Goal: Task Accomplishment & Management: Complete application form

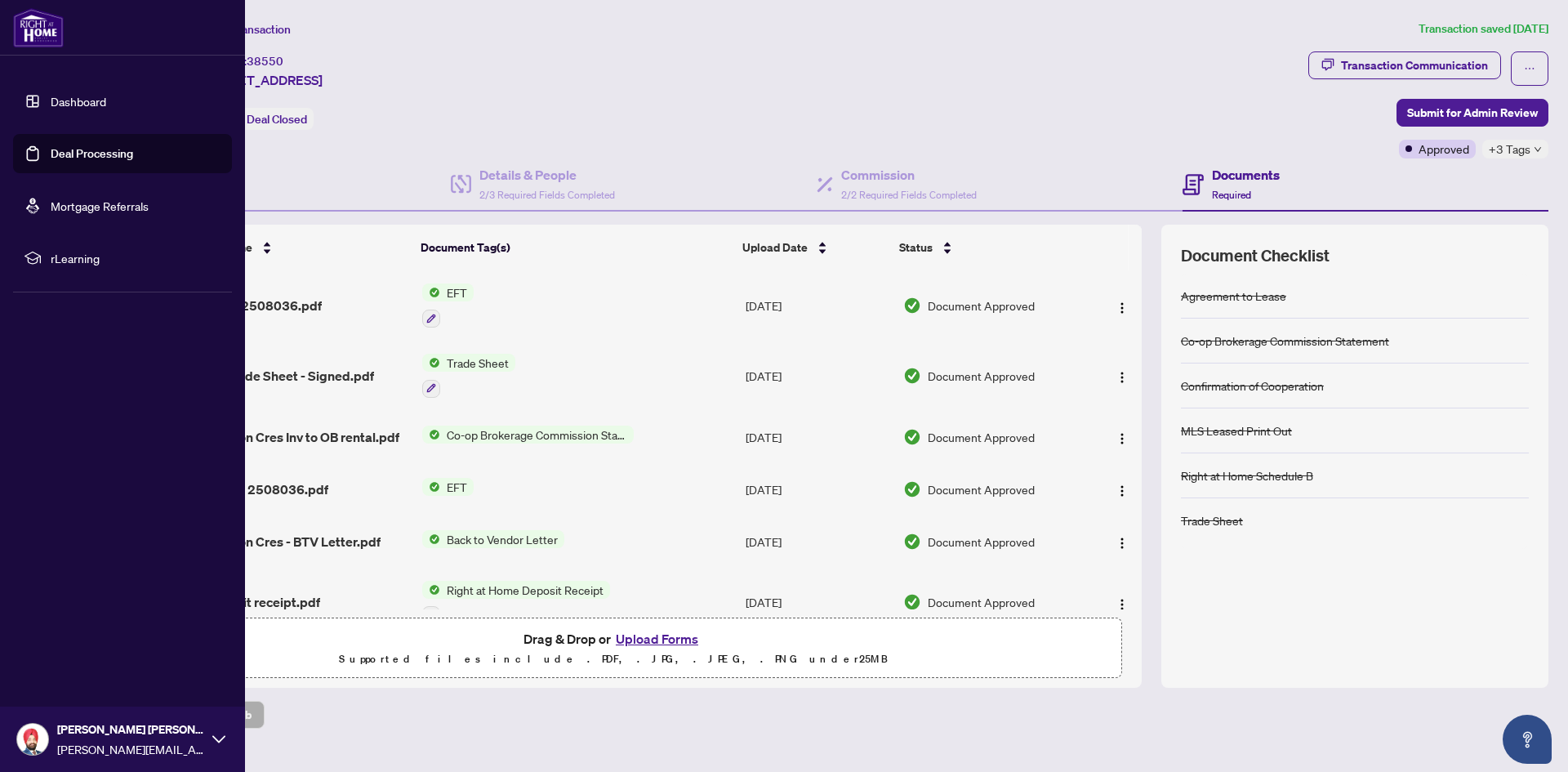
click at [92, 94] on link "Dashboard" at bounding box center [78, 101] width 56 height 15
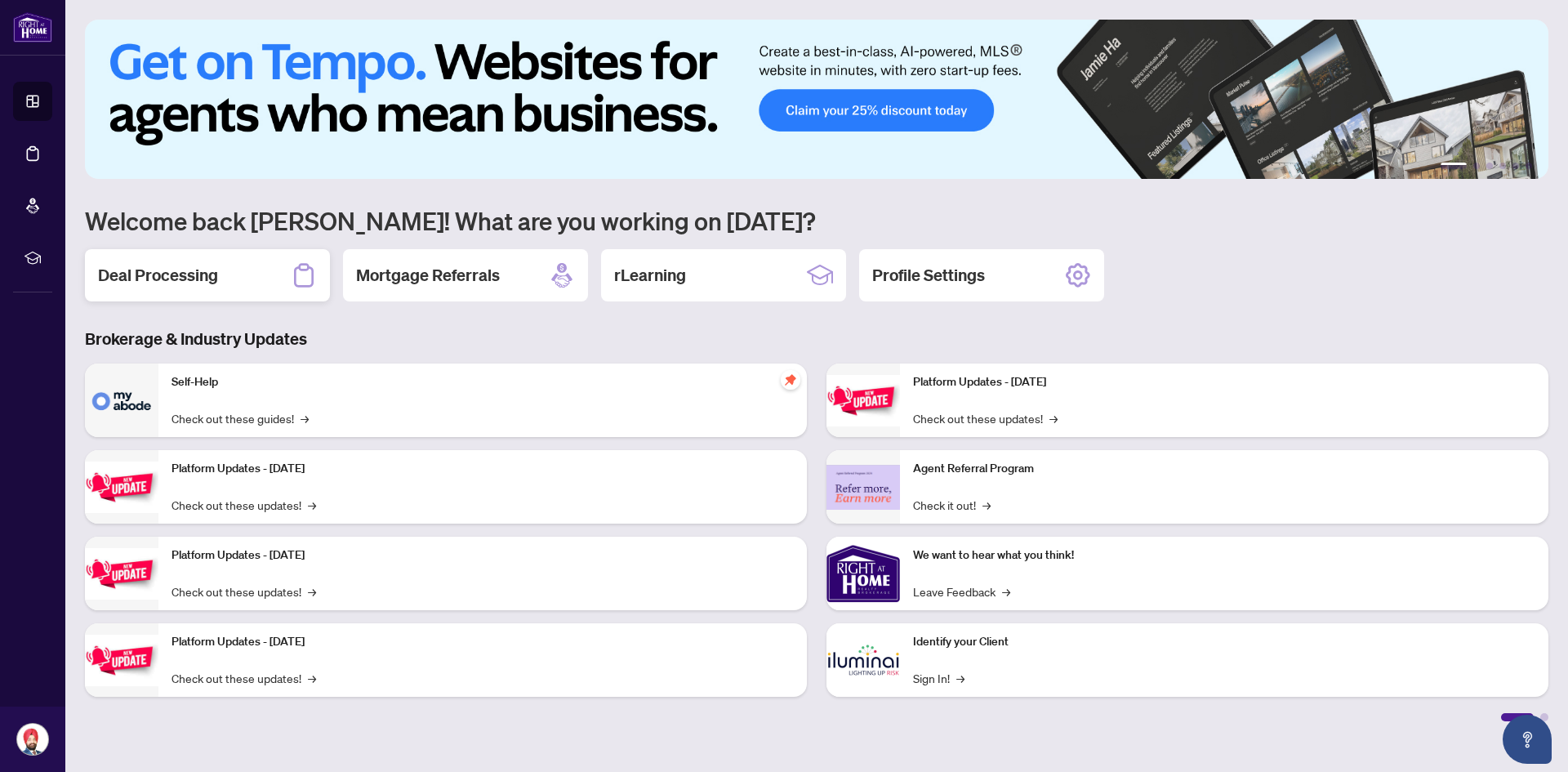
click at [238, 280] on div "Deal Processing" at bounding box center [207, 275] width 245 height 52
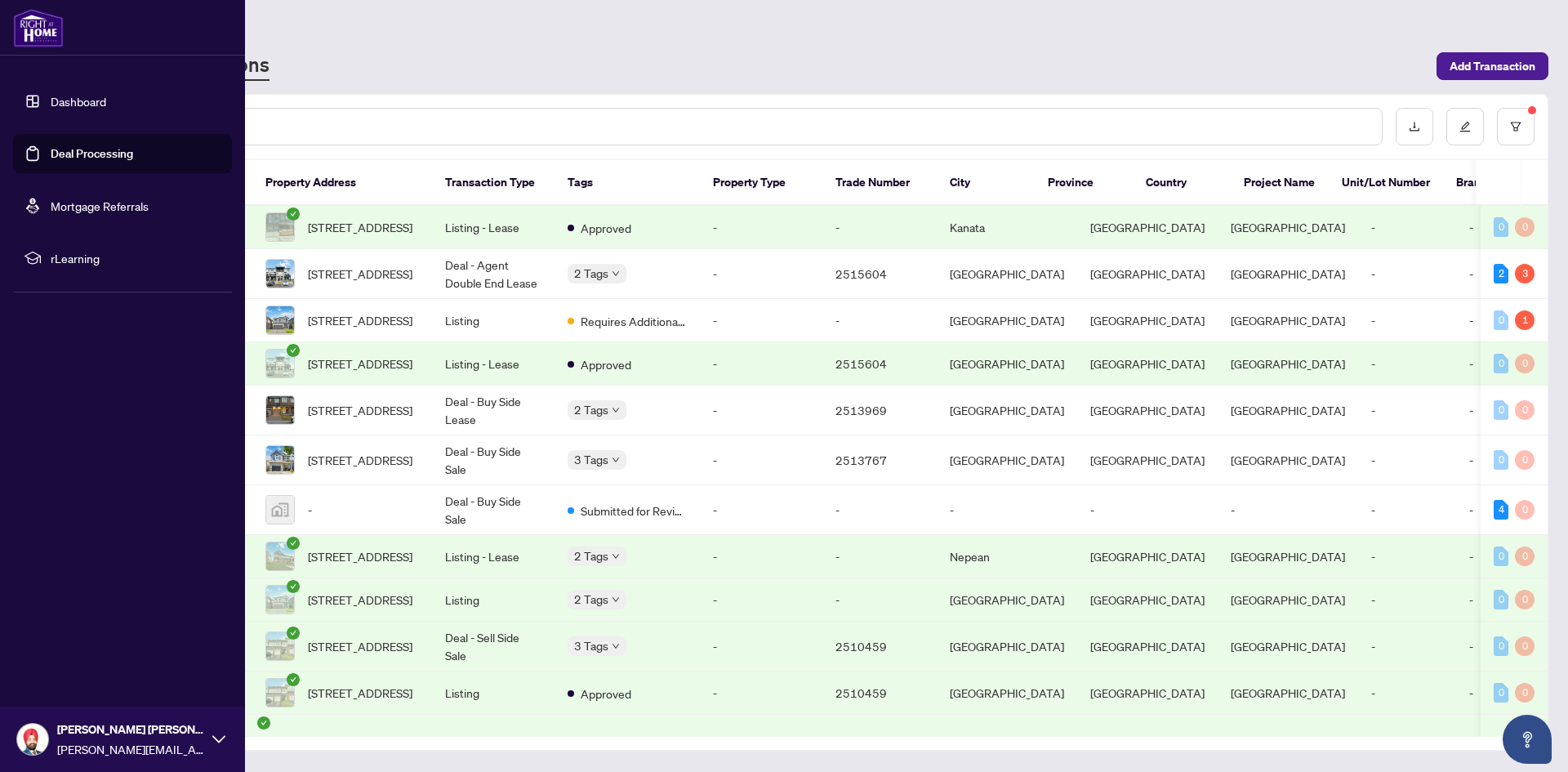
click at [71, 107] on link "Dashboard" at bounding box center [78, 101] width 56 height 15
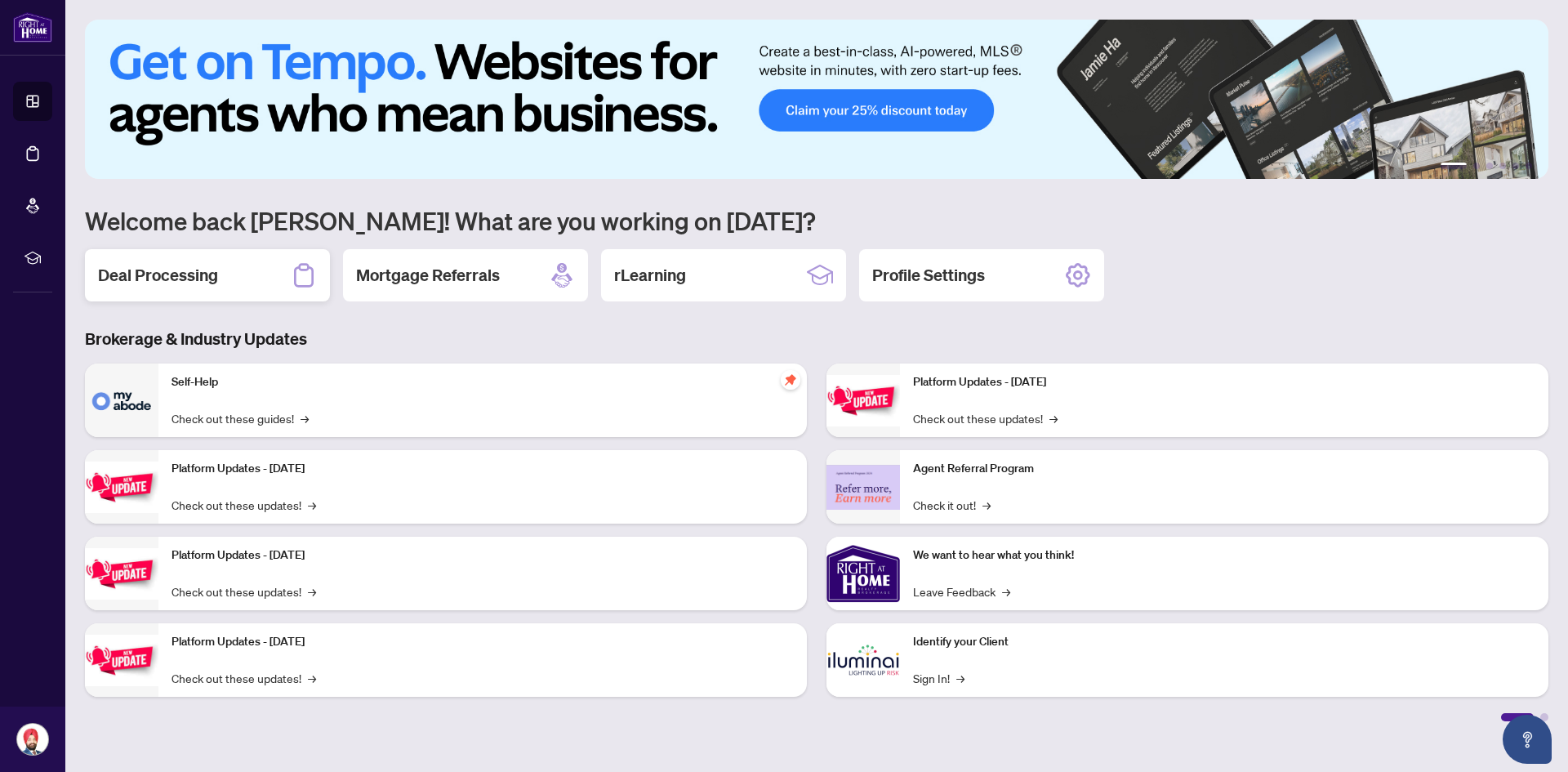
click at [155, 269] on h2 "Deal Processing" at bounding box center [158, 275] width 120 height 23
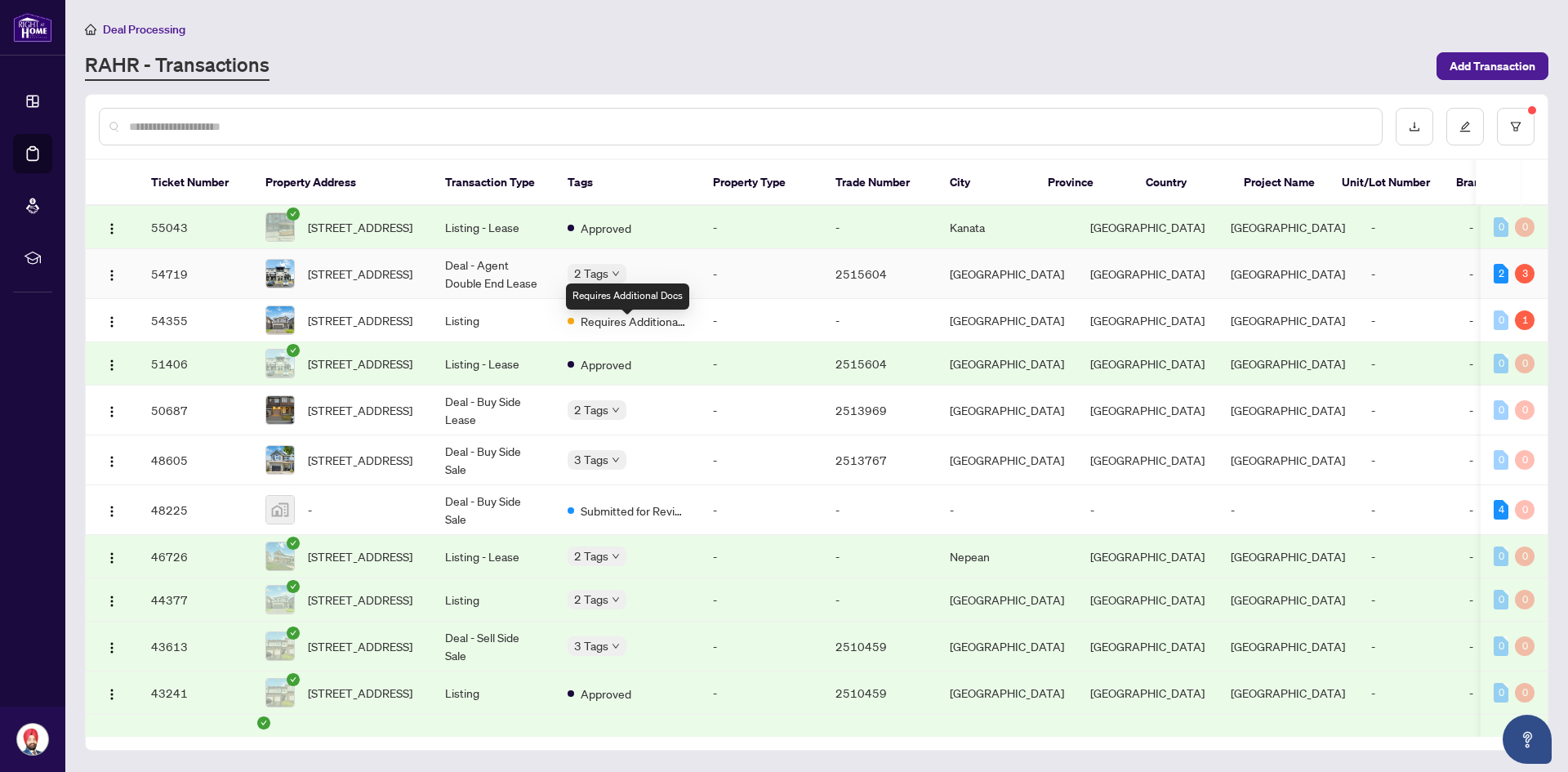
click at [621, 279] on body "Dashboard Deal Processing Mortgage Referrals rLearning [PERSON_NAME] Singh [EMA…" at bounding box center [784, 386] width 1568 height 772
click at [554, 332] on td "Requires Additional Docs" at bounding box center [627, 320] width 146 height 44
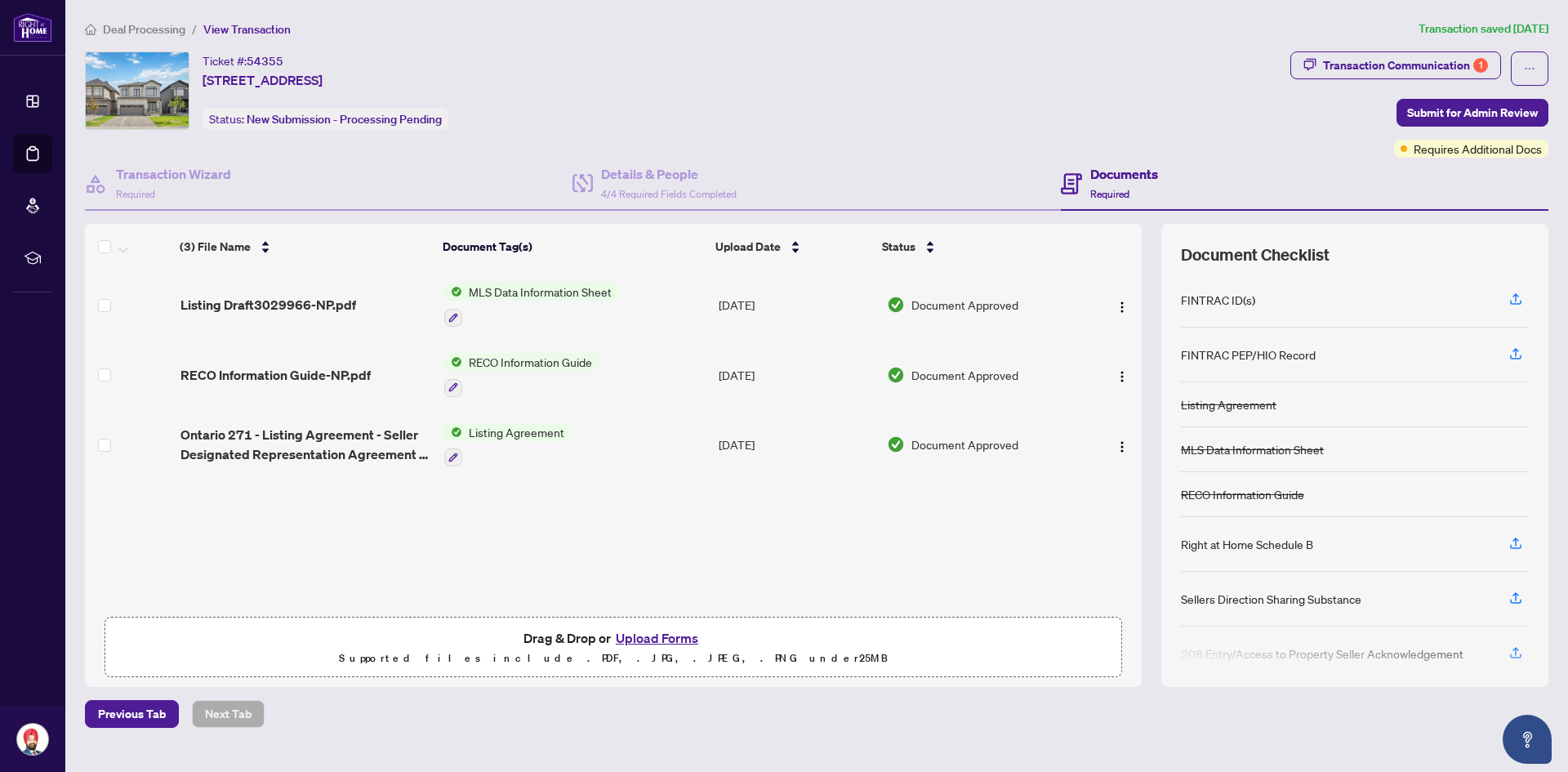
click at [132, 27] on span "Deal Processing" at bounding box center [144, 29] width 83 height 15
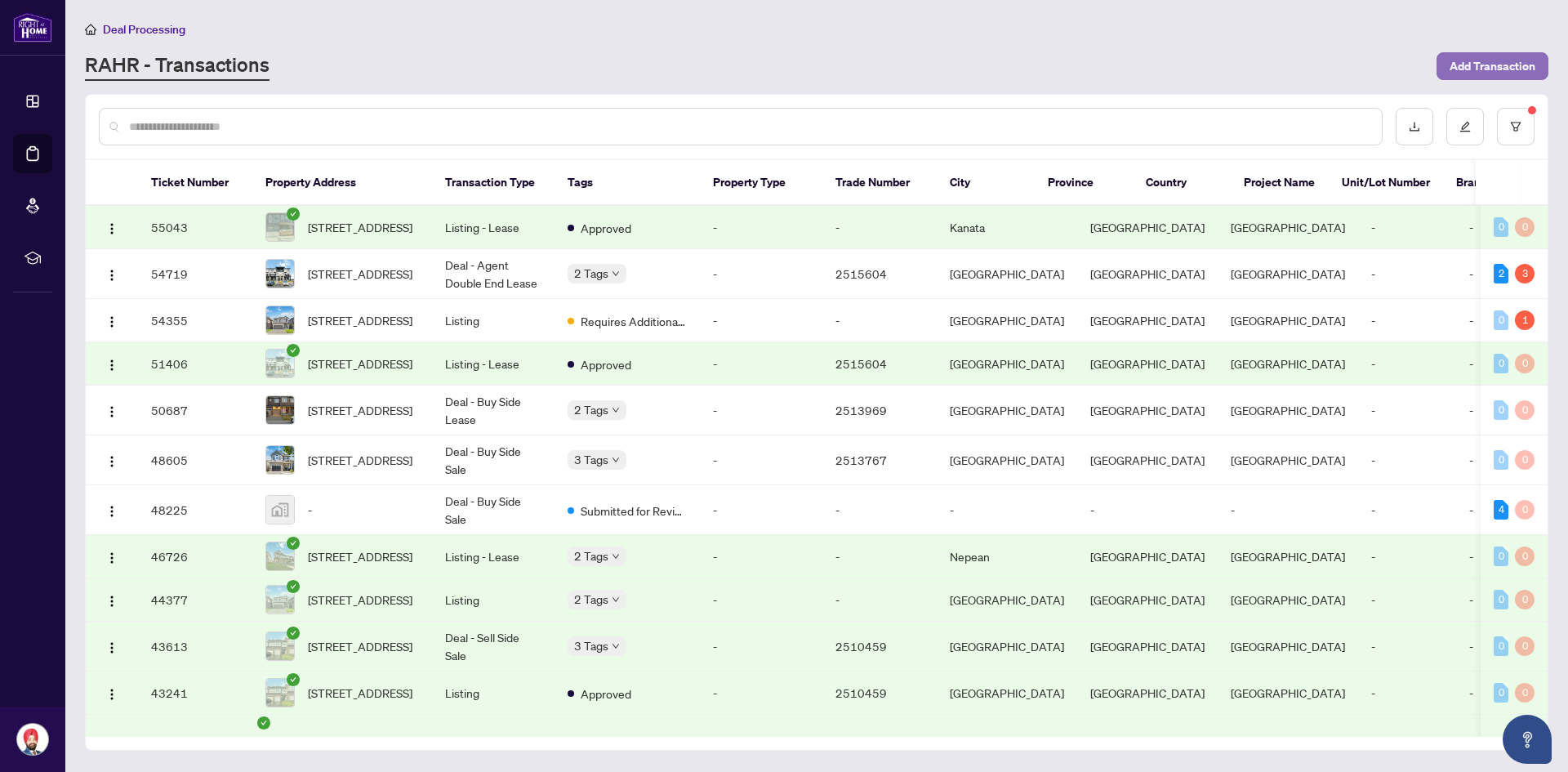
click at [1479, 58] on span "Add Transaction" at bounding box center [1492, 66] width 86 height 26
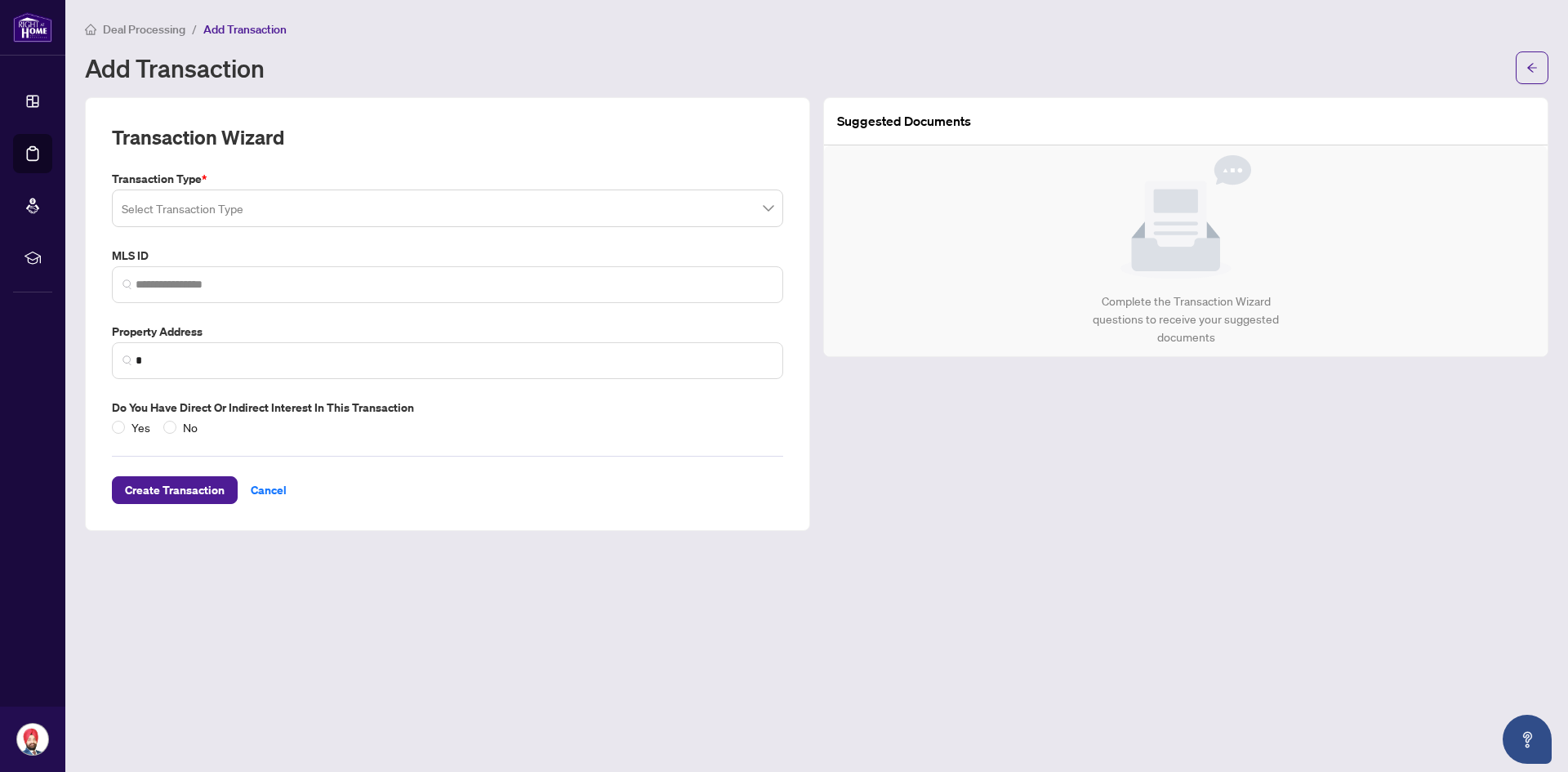
click at [589, 217] on input "search" at bounding box center [440, 210] width 637 height 36
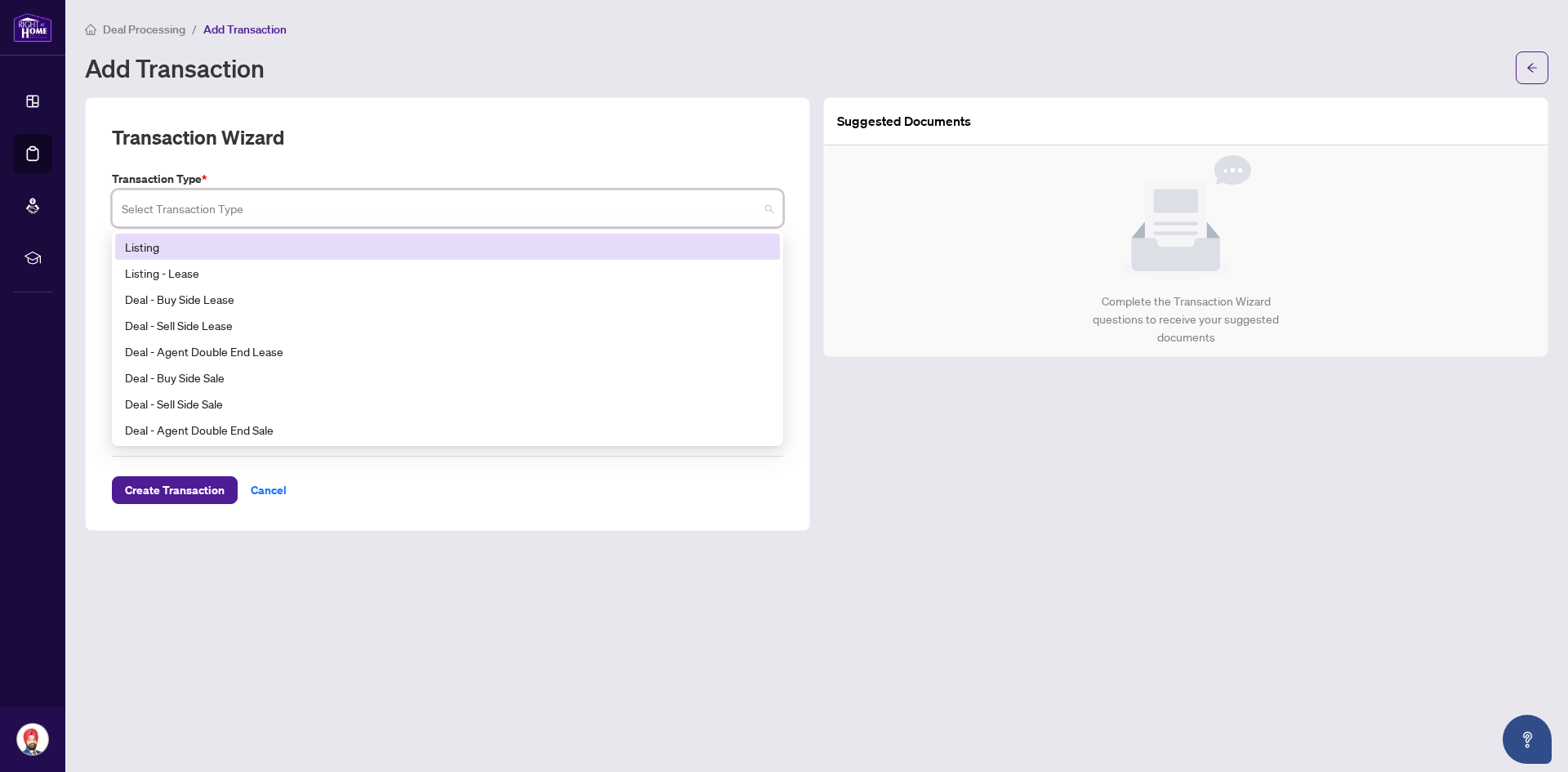
click at [211, 238] on div "Listing" at bounding box center [447, 247] width 645 height 18
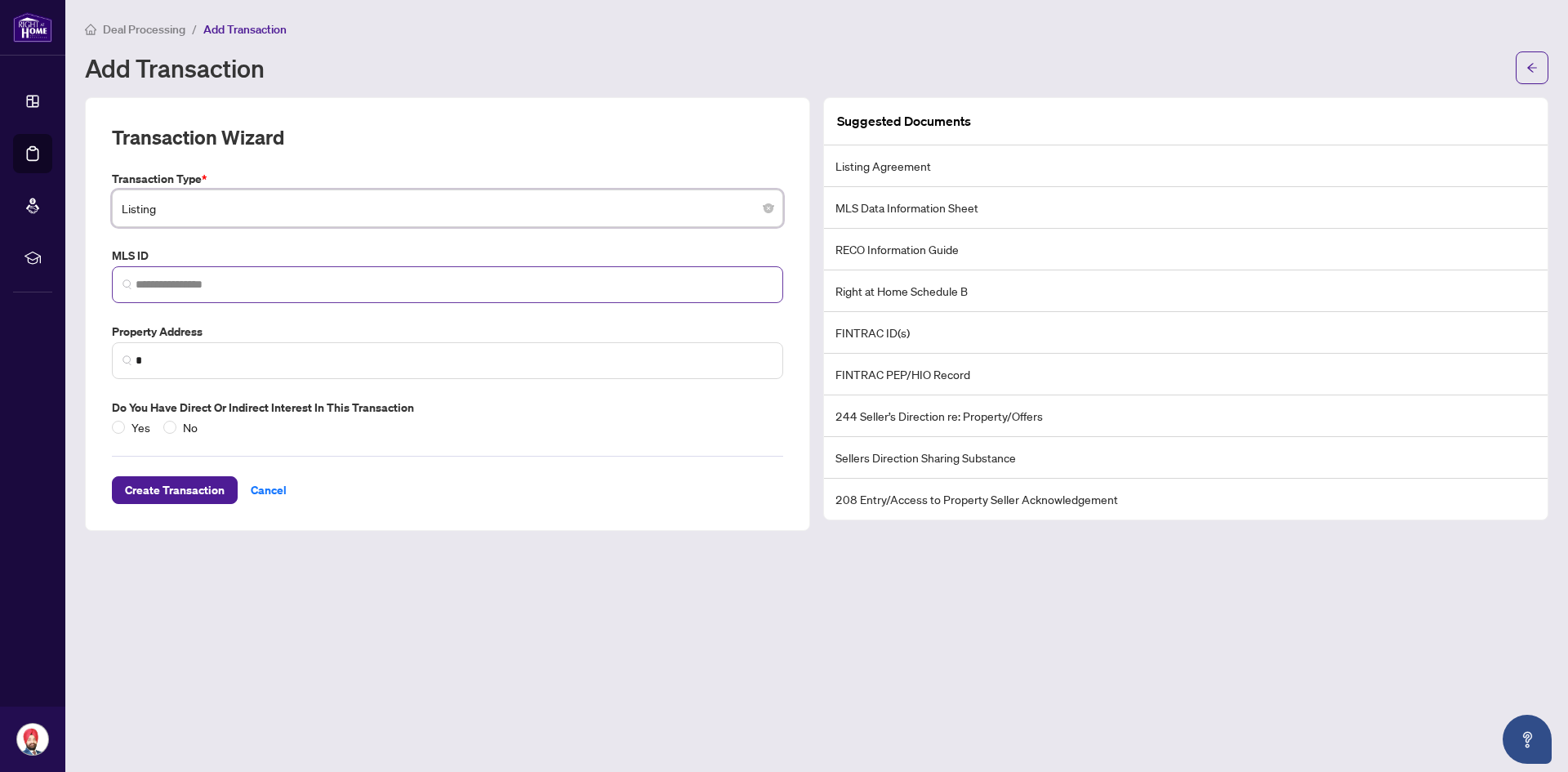
click at [178, 274] on span at bounding box center [448, 285] width 672 height 36
paste input "**********"
type input "**********"
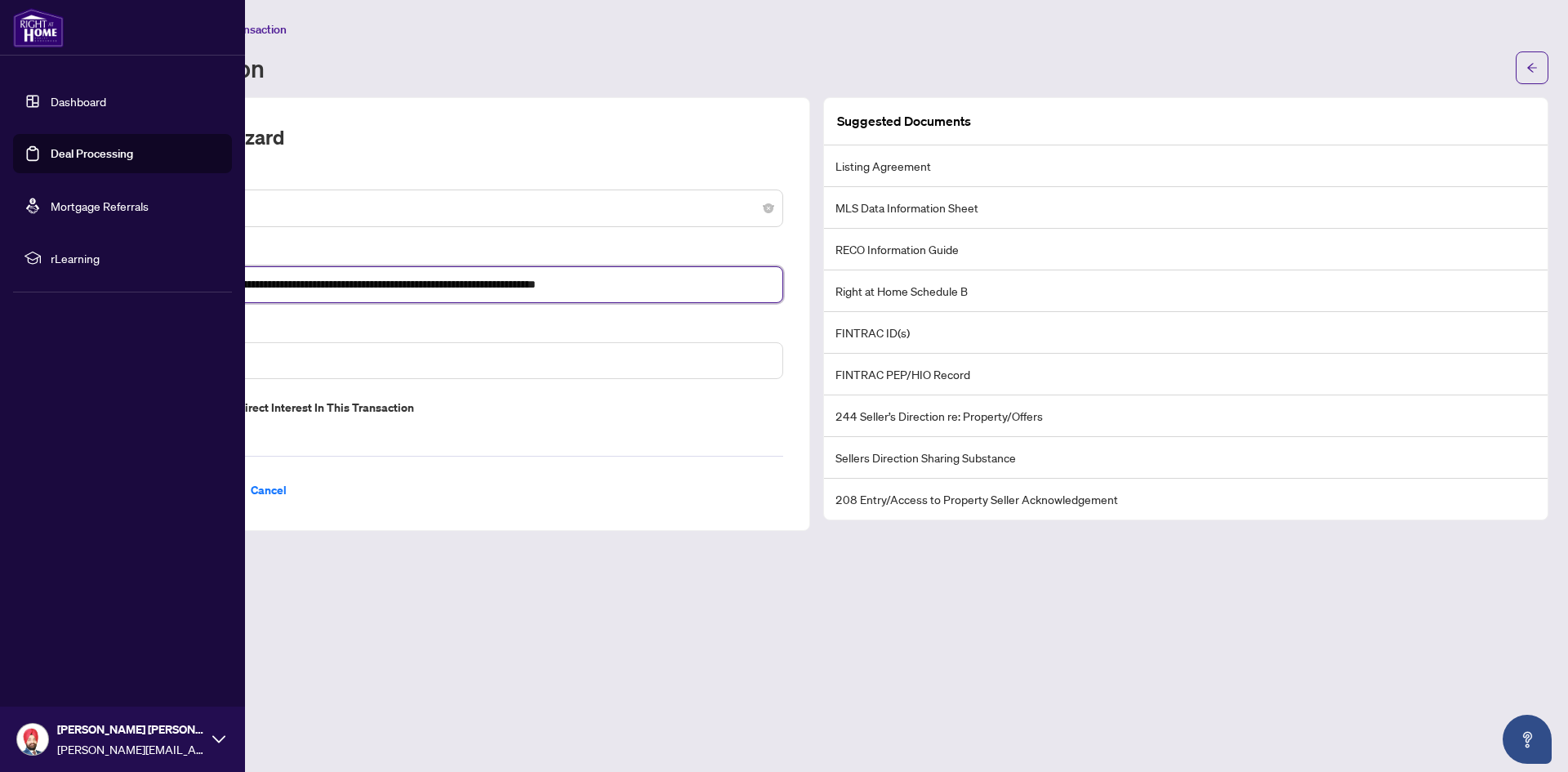
drag, startPoint x: 685, startPoint y: 293, endPoint x: 60, endPoint y: 300, distance: 625.0
click at [60, 300] on div "**********" at bounding box center [784, 386] width 1568 height 772
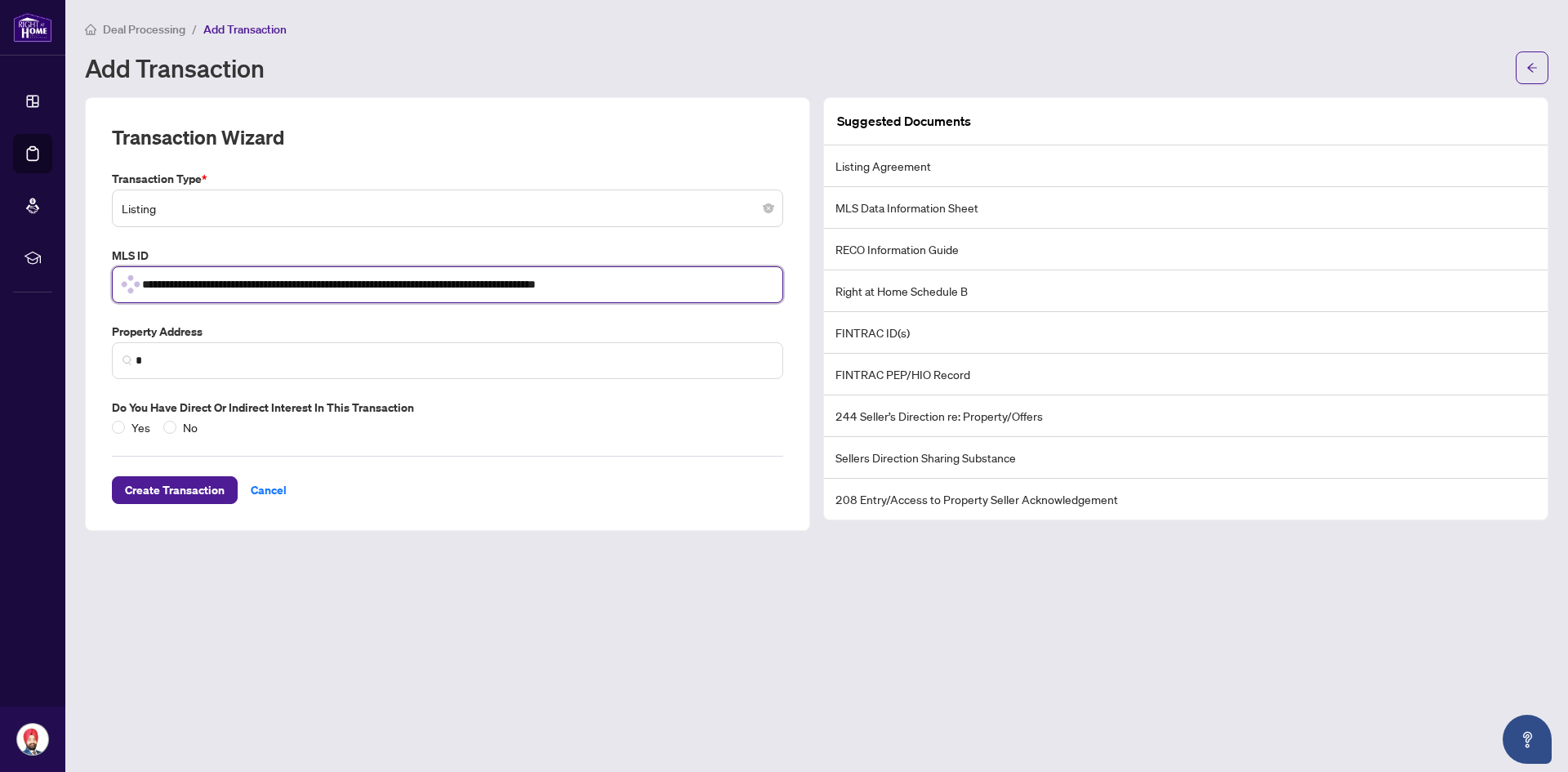
drag, startPoint x: 666, startPoint y: 274, endPoint x: 114, endPoint y: 282, distance: 552.1
click at [114, 282] on span "**********" at bounding box center [448, 285] width 672 height 36
click at [235, 284] on input "search" at bounding box center [454, 284] width 637 height 17
paste input "*********"
type input "*********"
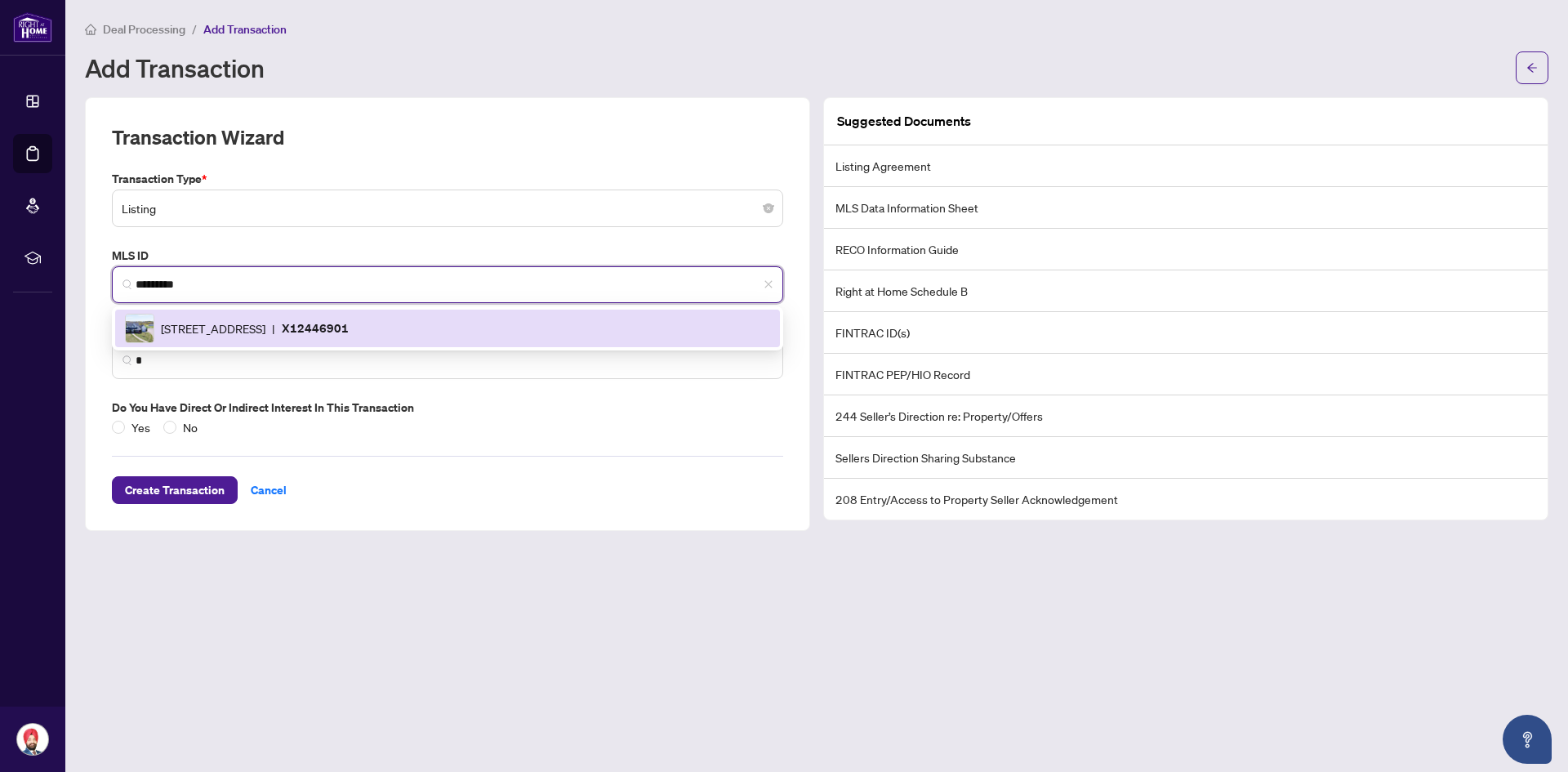
click at [228, 335] on span "[STREET_ADDRESS]" at bounding box center [213, 329] width 105 height 18
type input "**********"
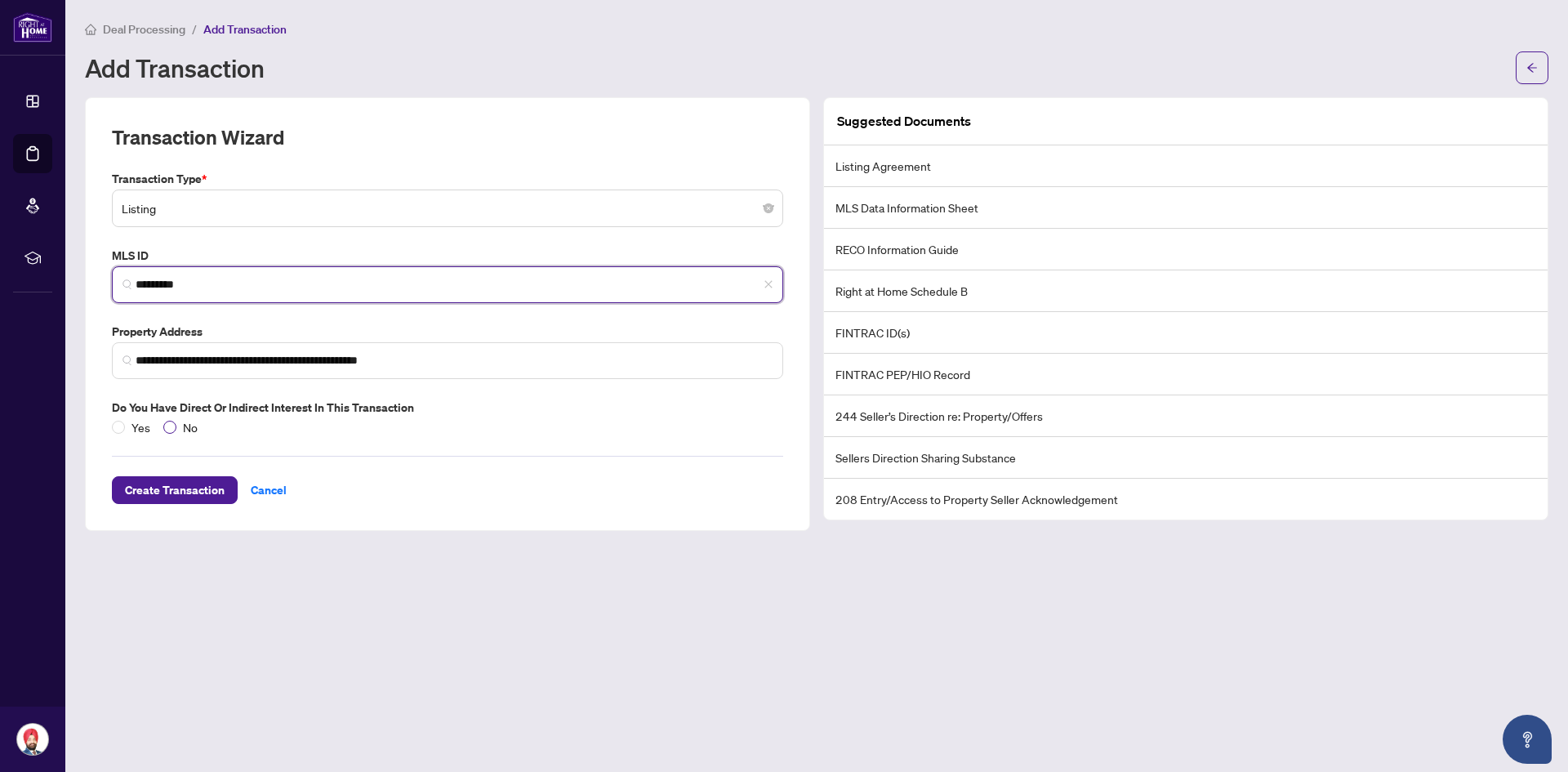
type input "*********"
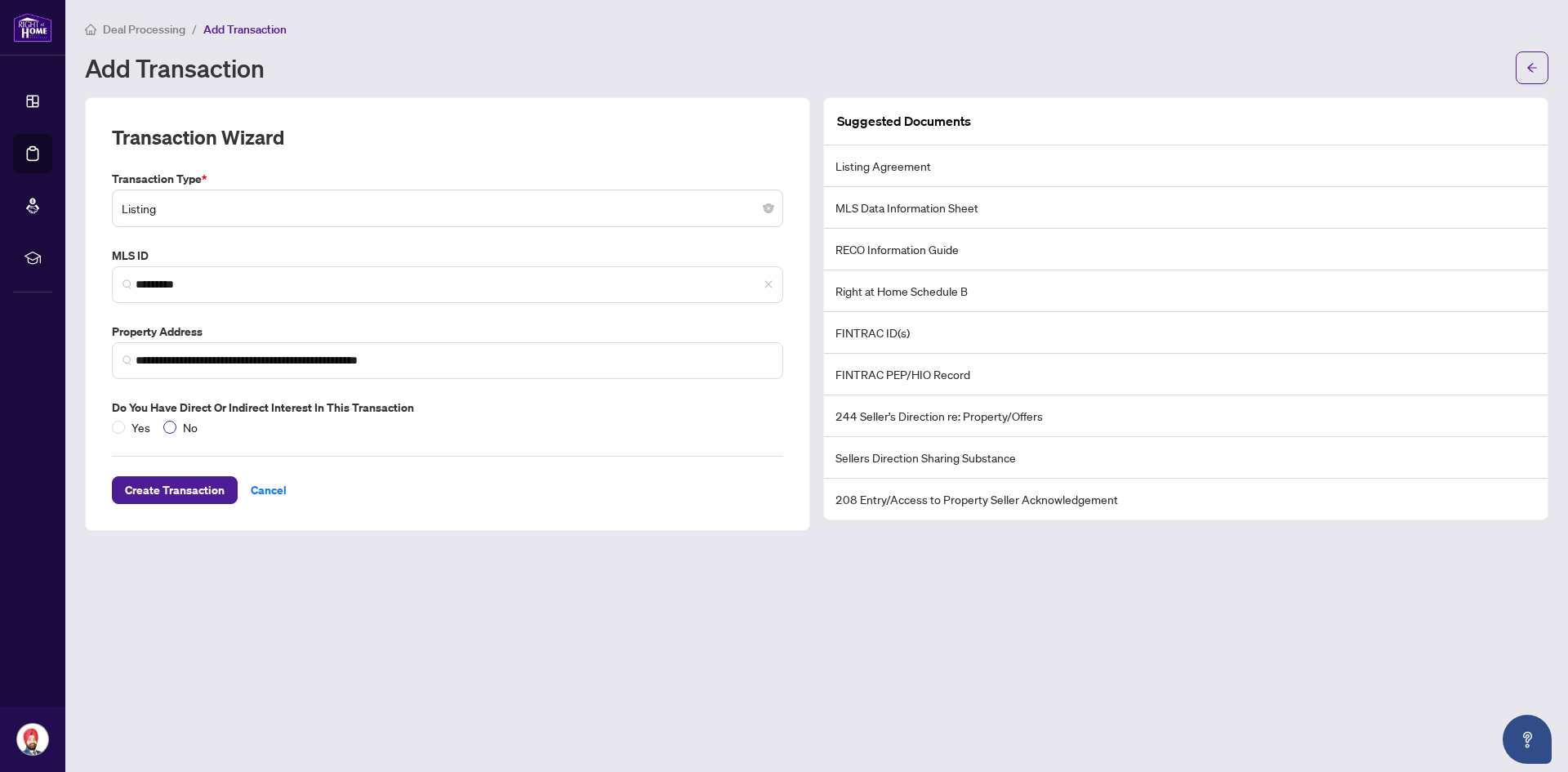
click at [184, 419] on span "No" at bounding box center [190, 428] width 28 height 18
click at [171, 484] on span "Create Transaction" at bounding box center [174, 490] width 99 height 26
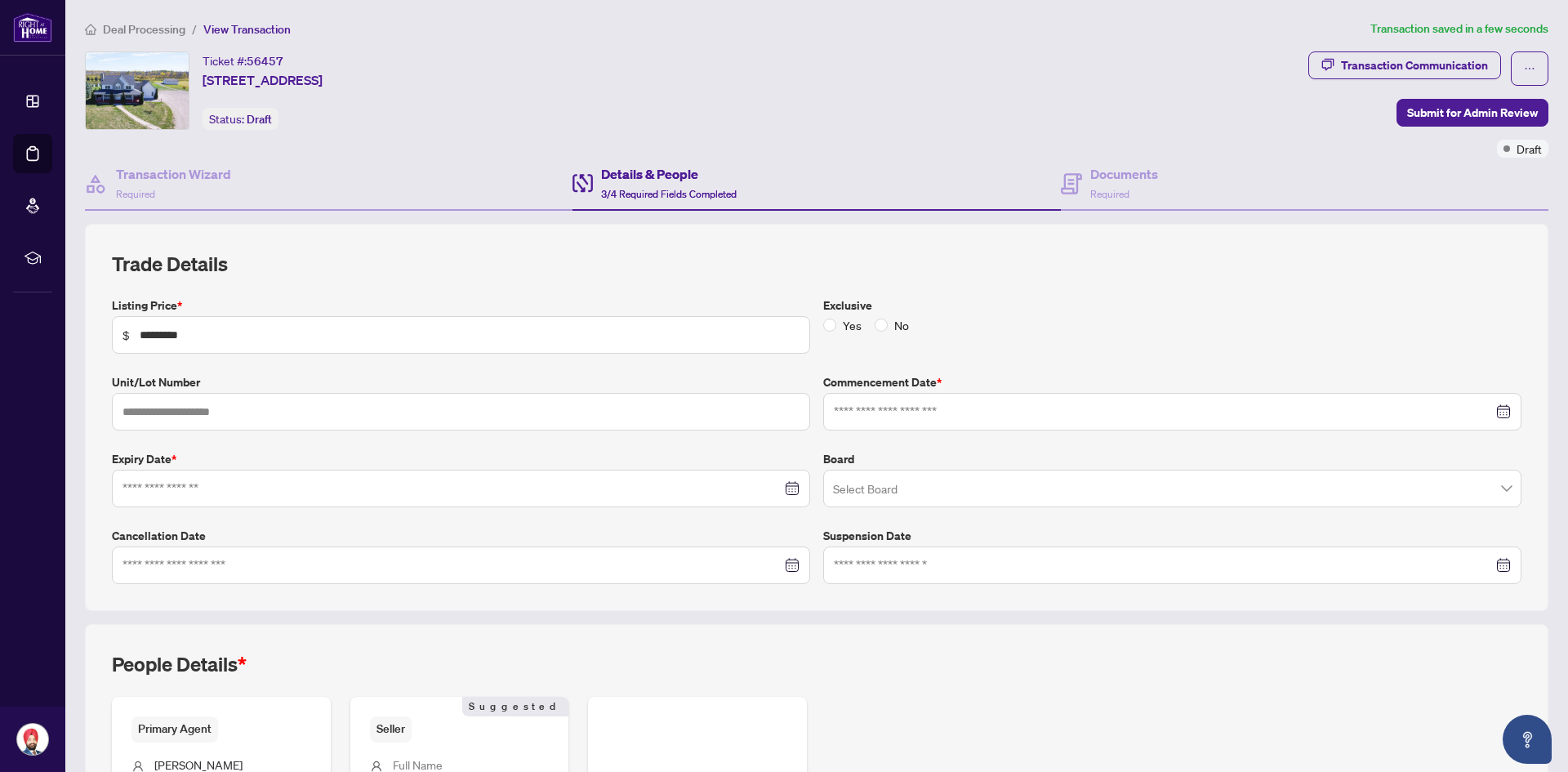
type input "**********"
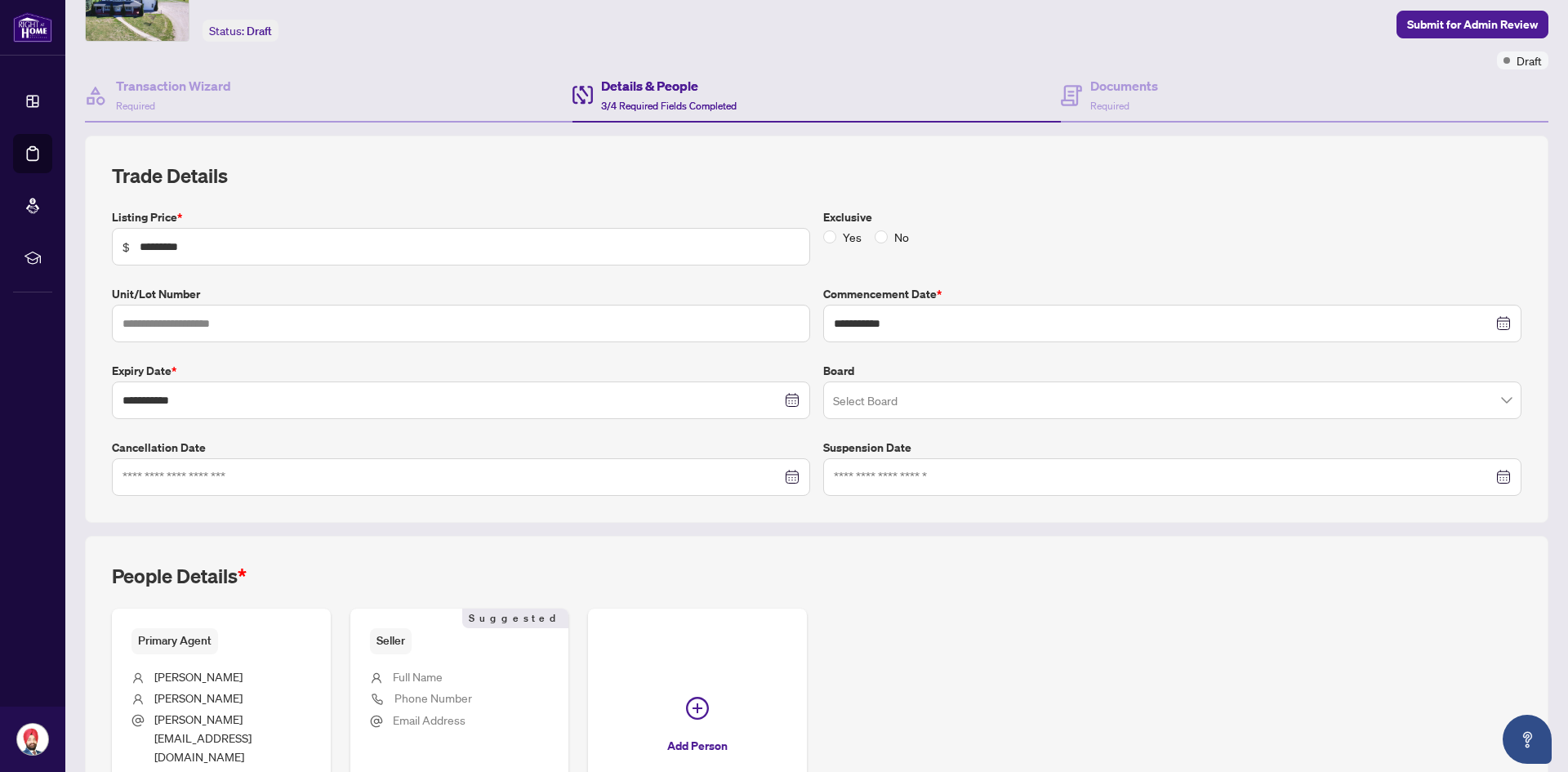
scroll to position [214, 0]
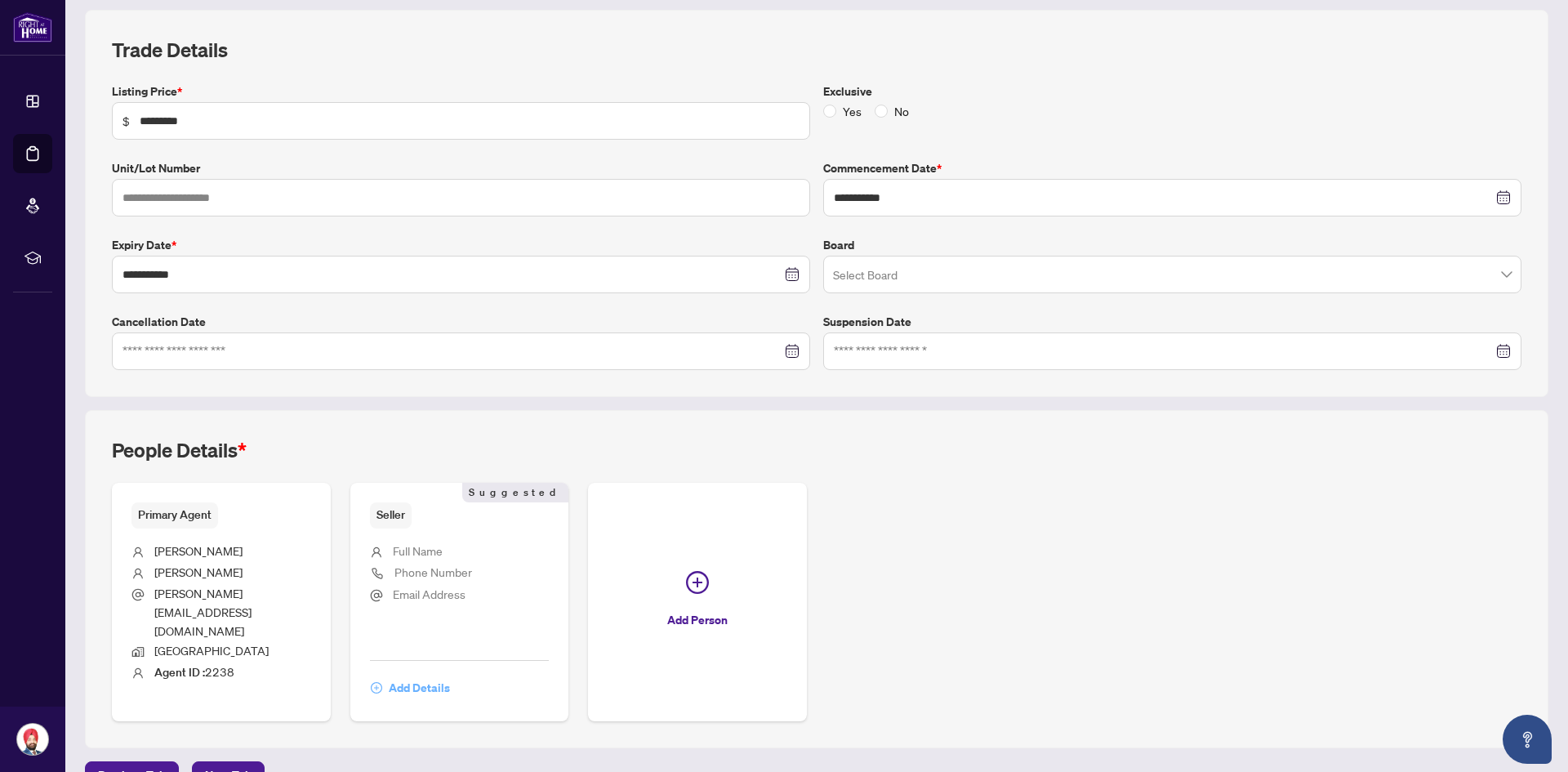
click at [433, 675] on span "Add Details" at bounding box center [419, 687] width 61 height 26
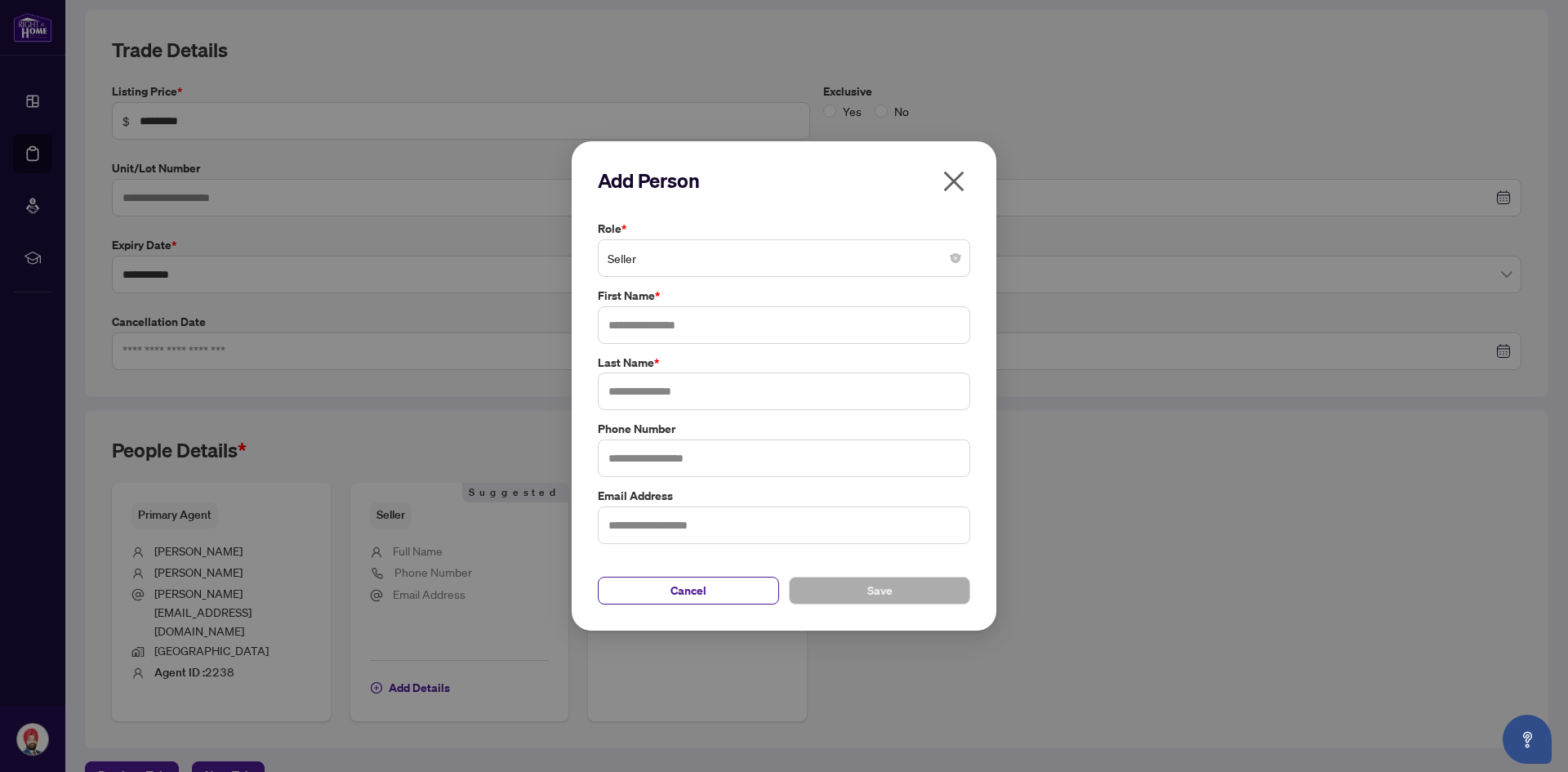
click at [807, 251] on span "Seller" at bounding box center [784, 259] width 353 height 31
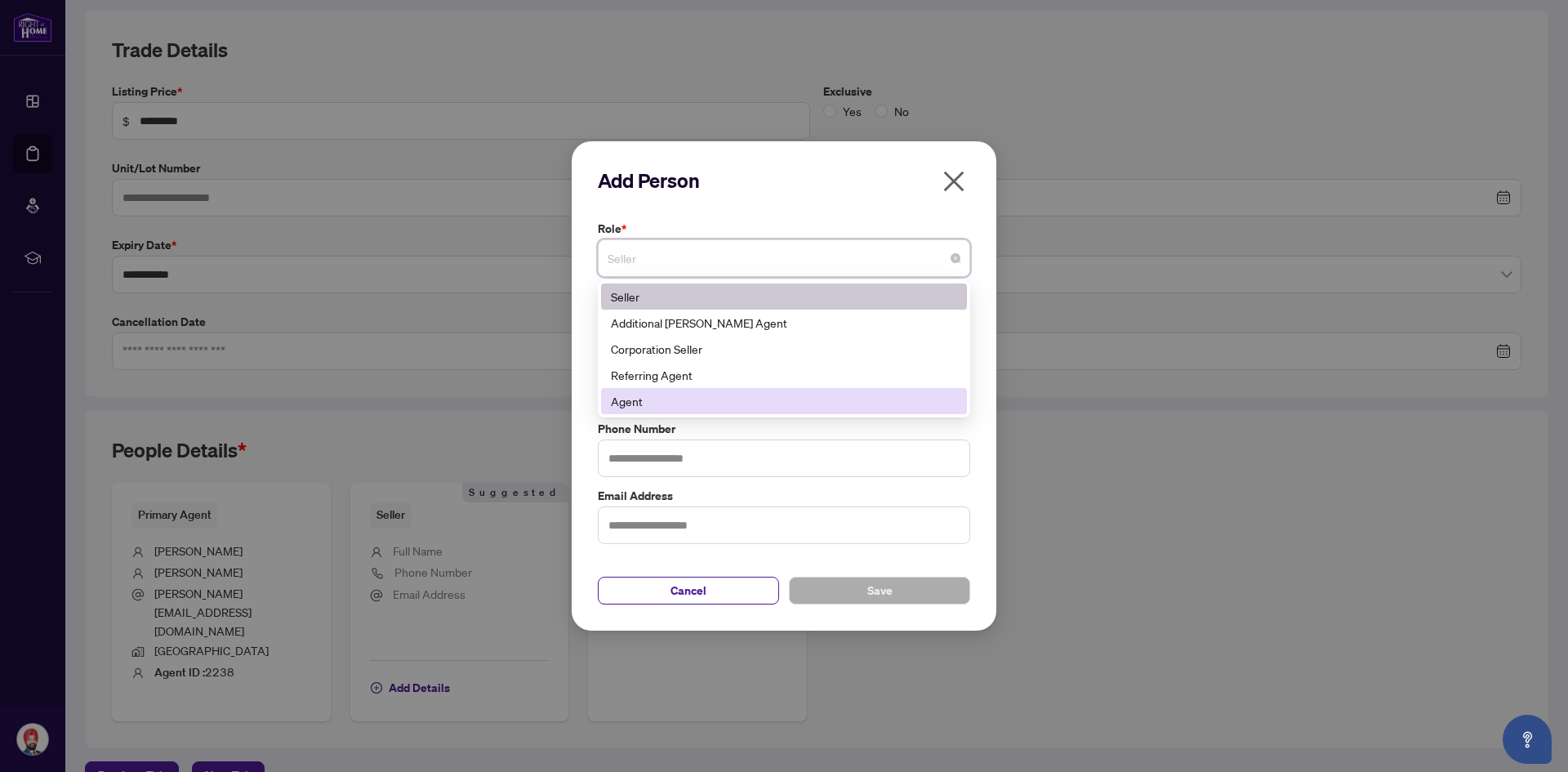
click at [687, 401] on div "Agent" at bounding box center [784, 401] width 347 height 18
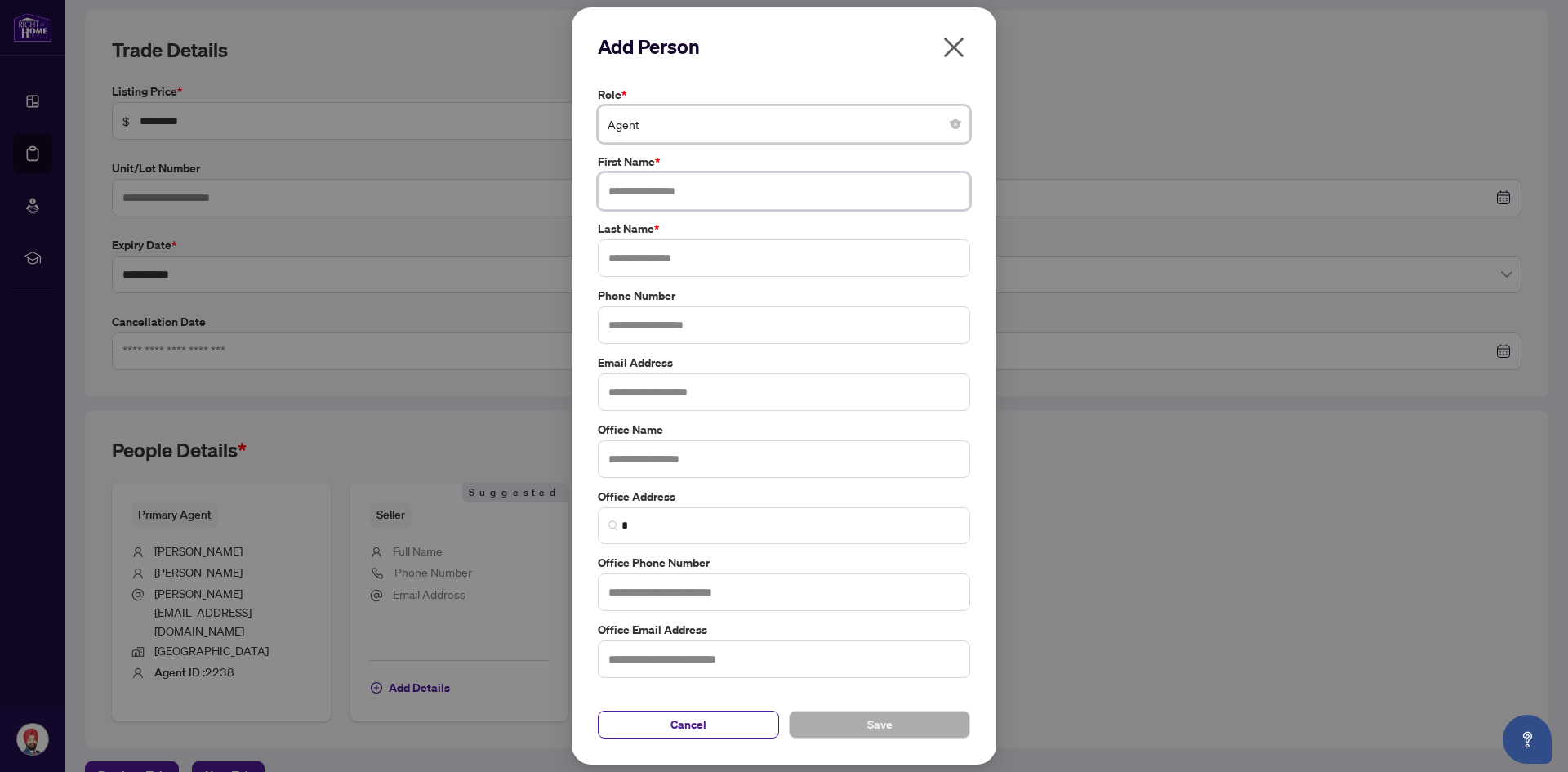
click at [654, 198] on input "text" at bounding box center [784, 190] width 372 height 37
type input "*******"
type input "*****"
click at [925, 730] on button "Save" at bounding box center [879, 725] width 181 height 28
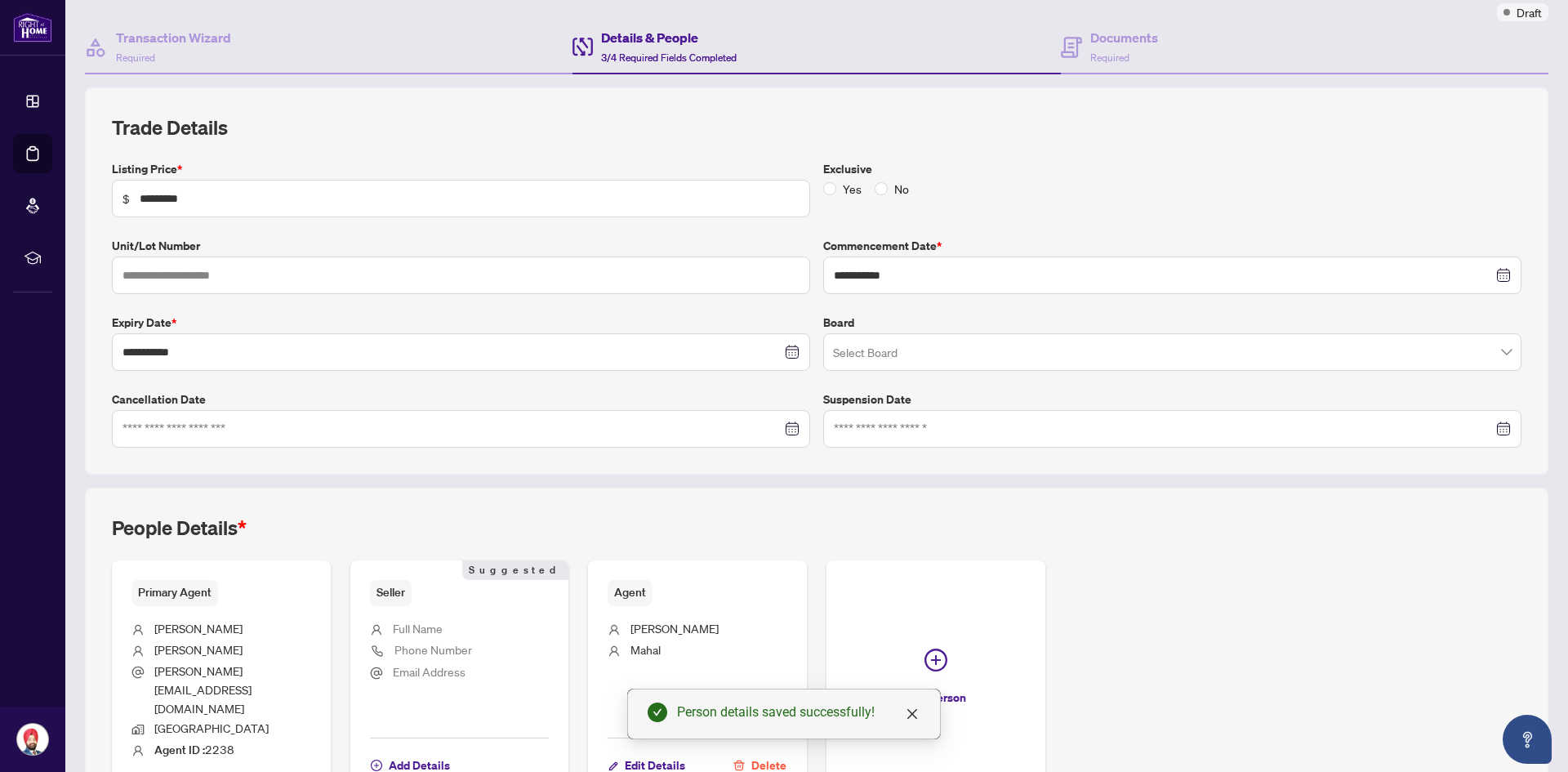
scroll to position [0, 0]
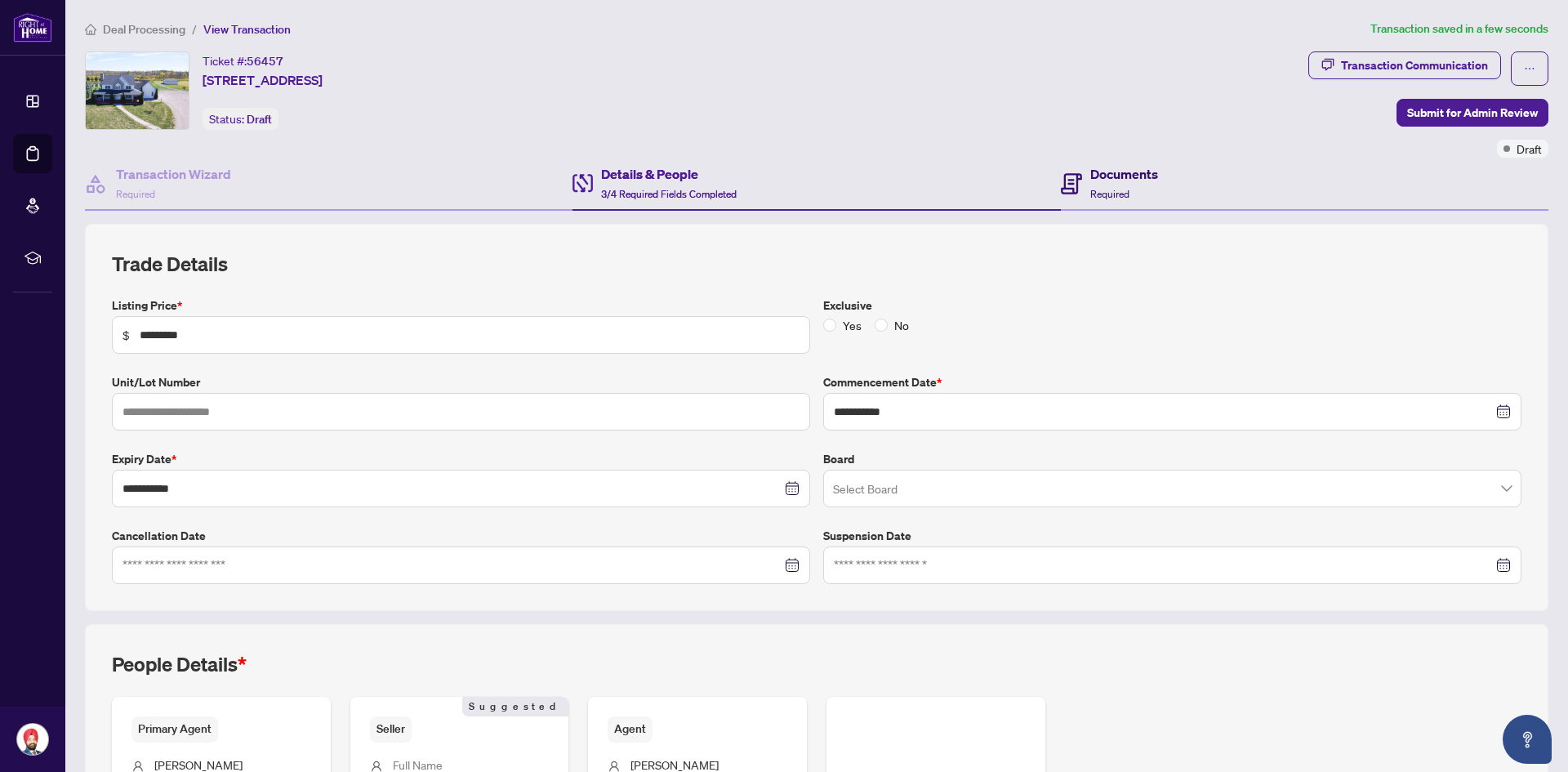
click at [1078, 188] on div "Documents Required" at bounding box center [1109, 183] width 97 height 38
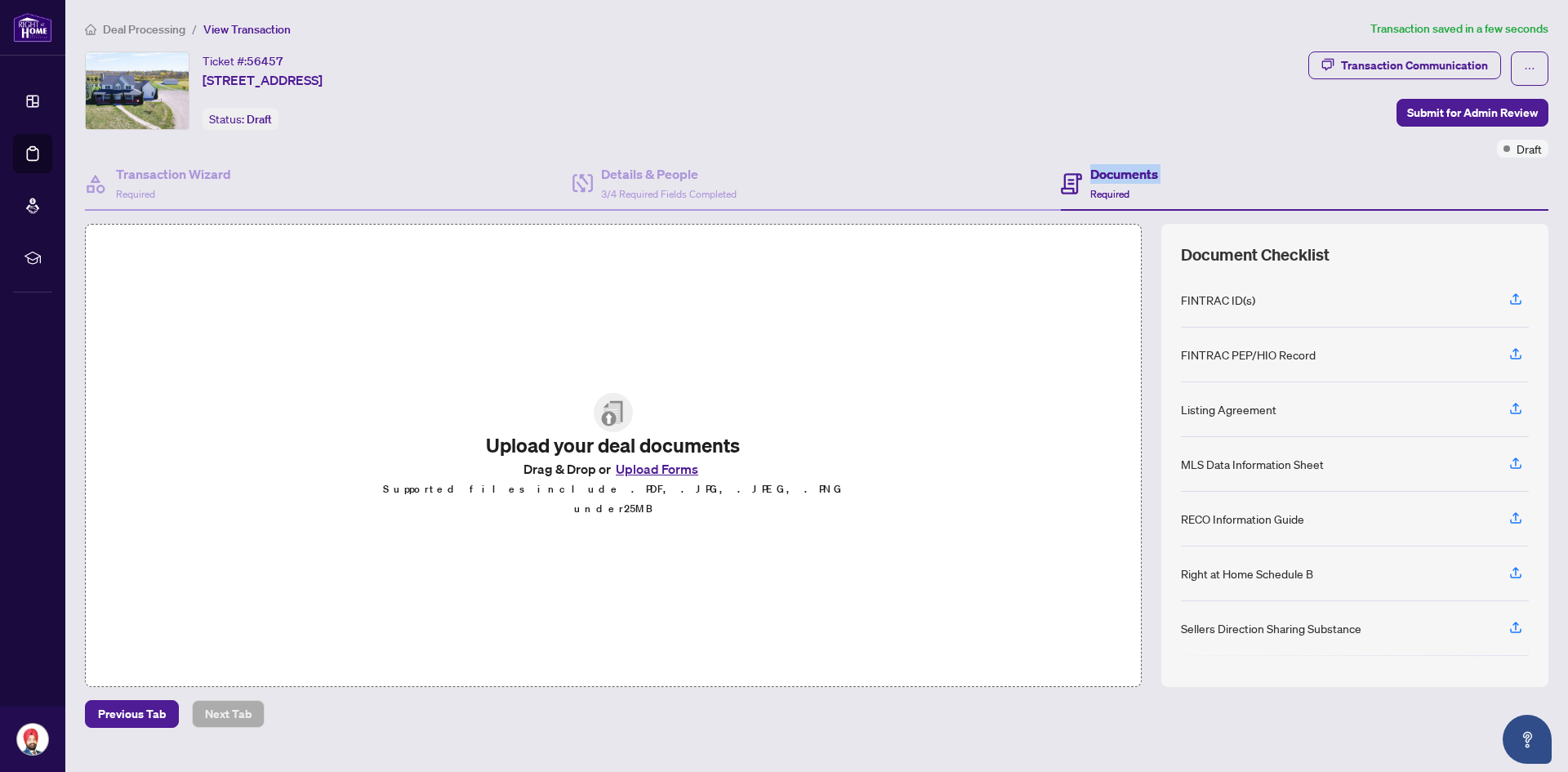
click at [646, 480] on button "Upload Forms" at bounding box center [656, 469] width 92 height 21
click at [635, 480] on button "Upload Forms" at bounding box center [656, 469] width 92 height 21
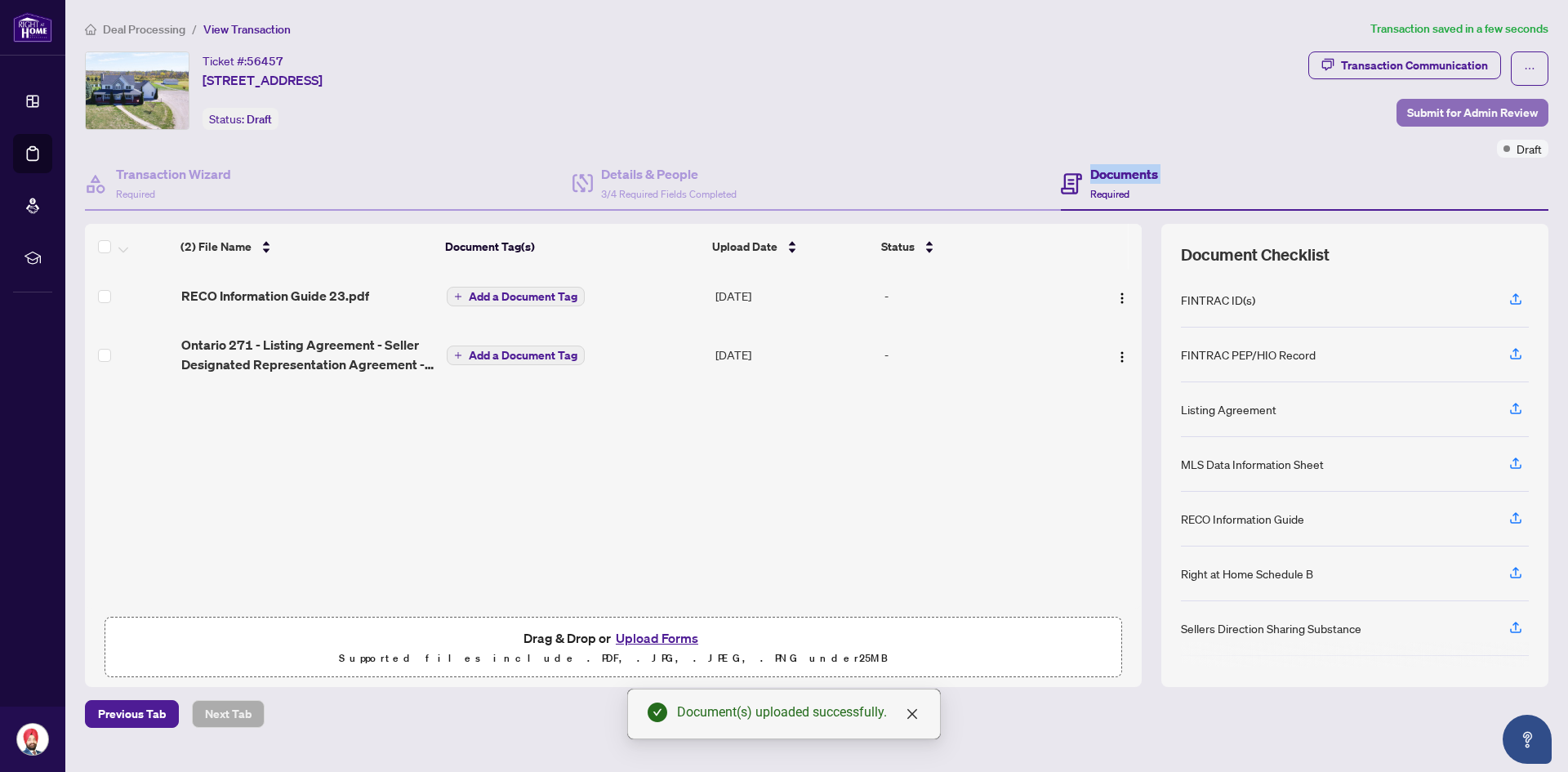
click at [1474, 113] on span "Submit for Admin Review" at bounding box center [1472, 112] width 131 height 26
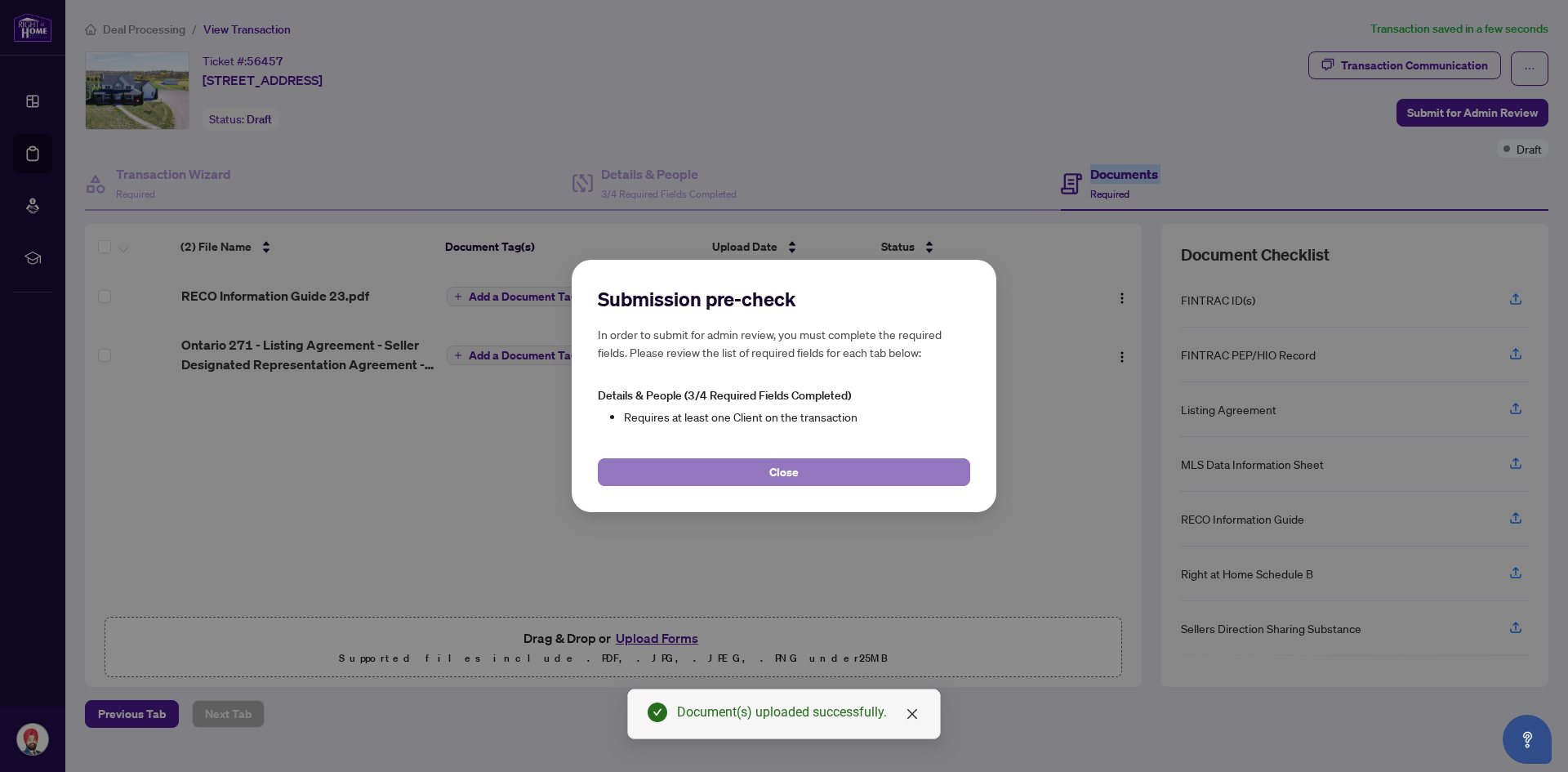
click at [856, 469] on button "Close" at bounding box center [784, 472] width 372 height 28
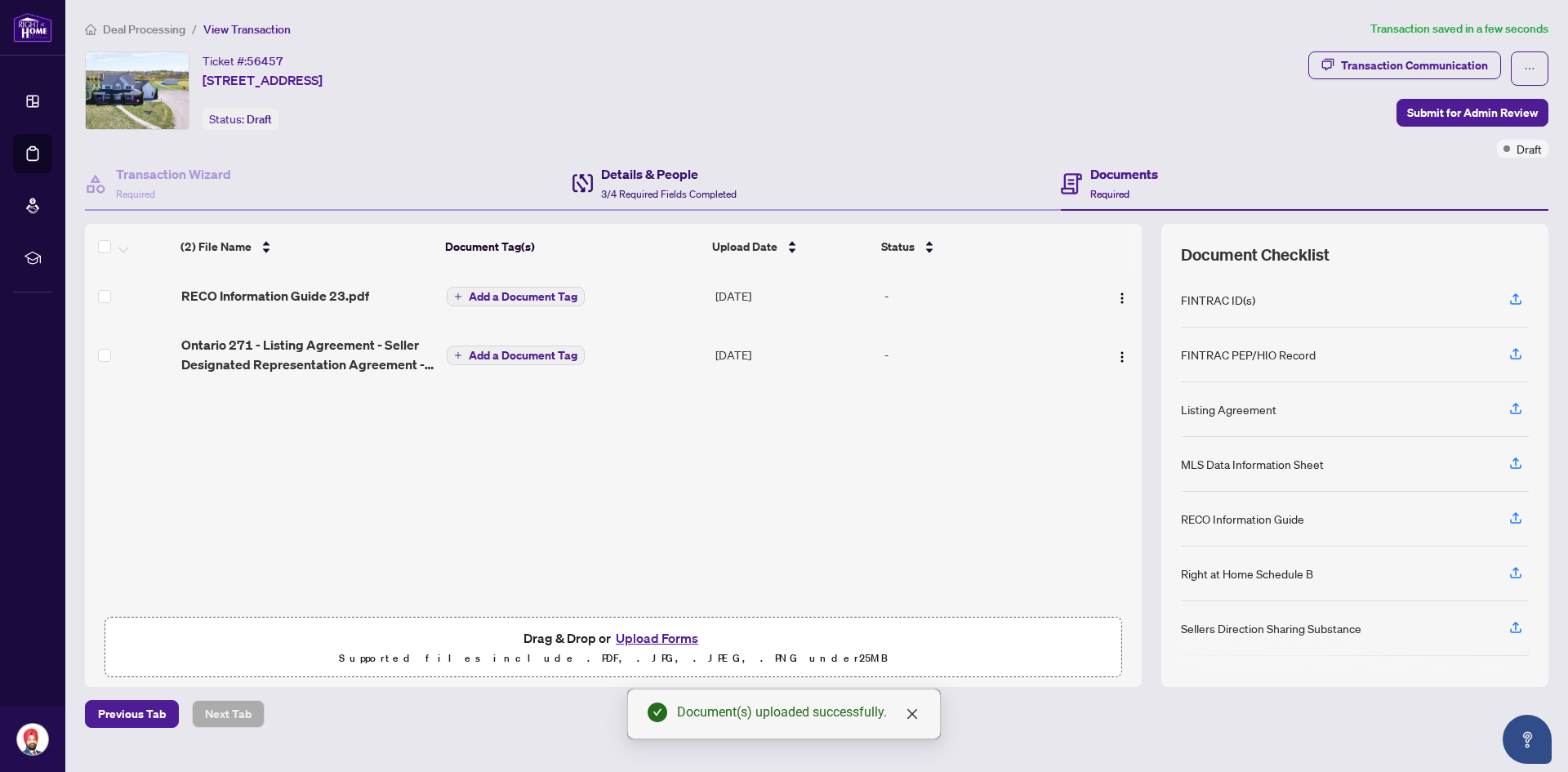
click at [679, 173] on h4 "Details & People" at bounding box center [669, 174] width 136 height 20
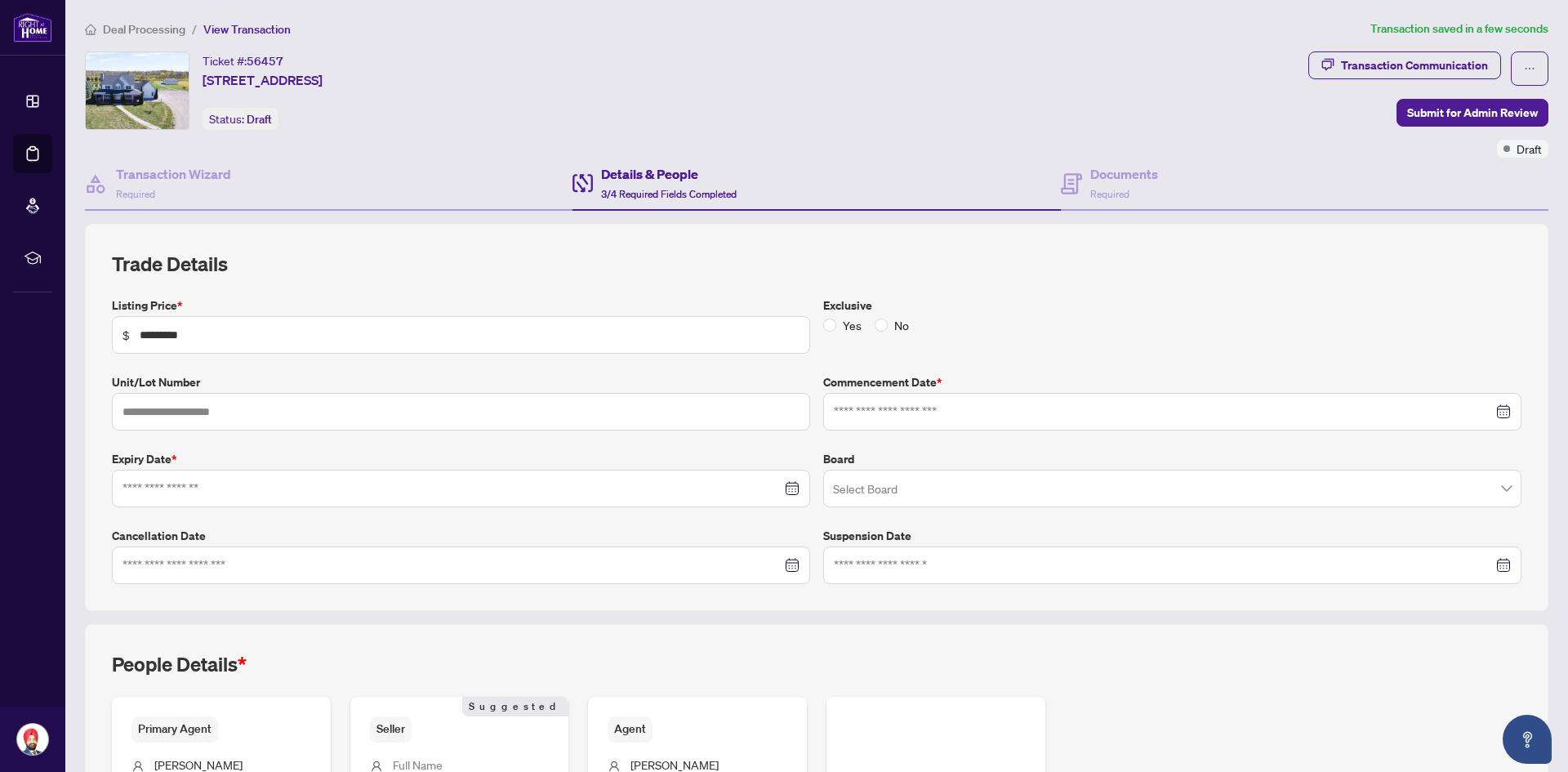
type input "**********"
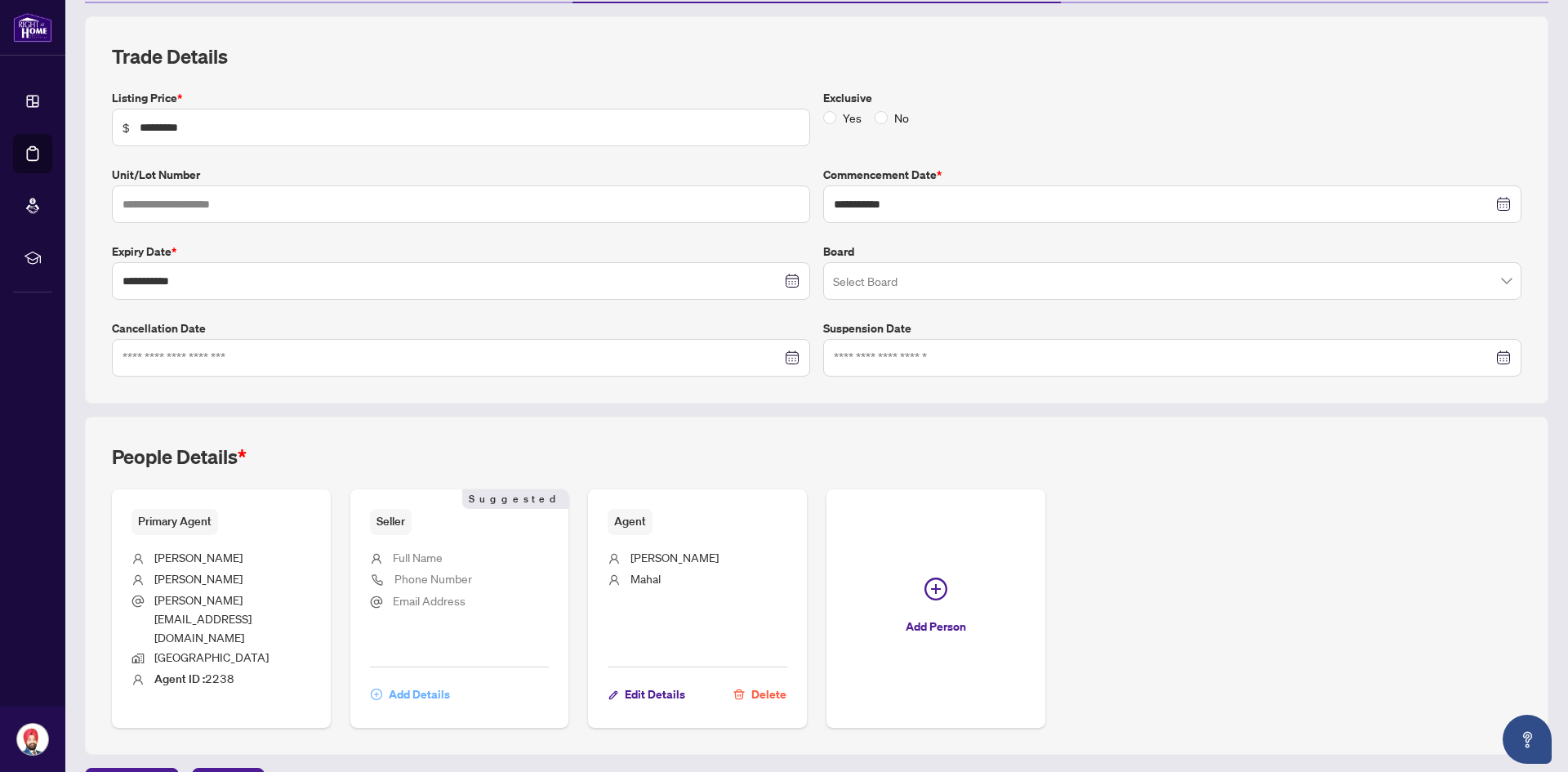
click at [440, 682] on span "Add Details" at bounding box center [419, 695] width 61 height 26
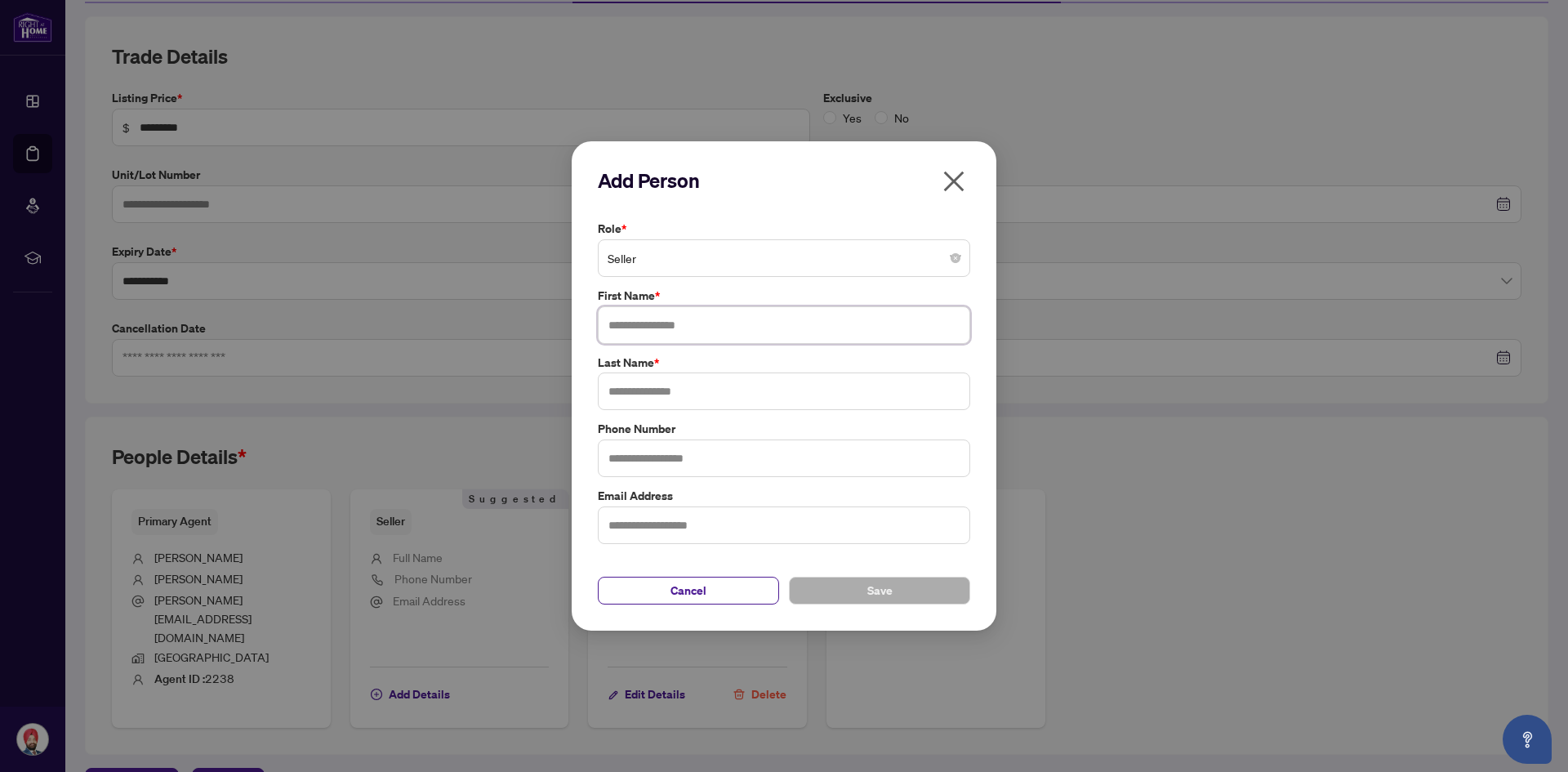
click at [732, 335] on input "text" at bounding box center [784, 325] width 372 height 37
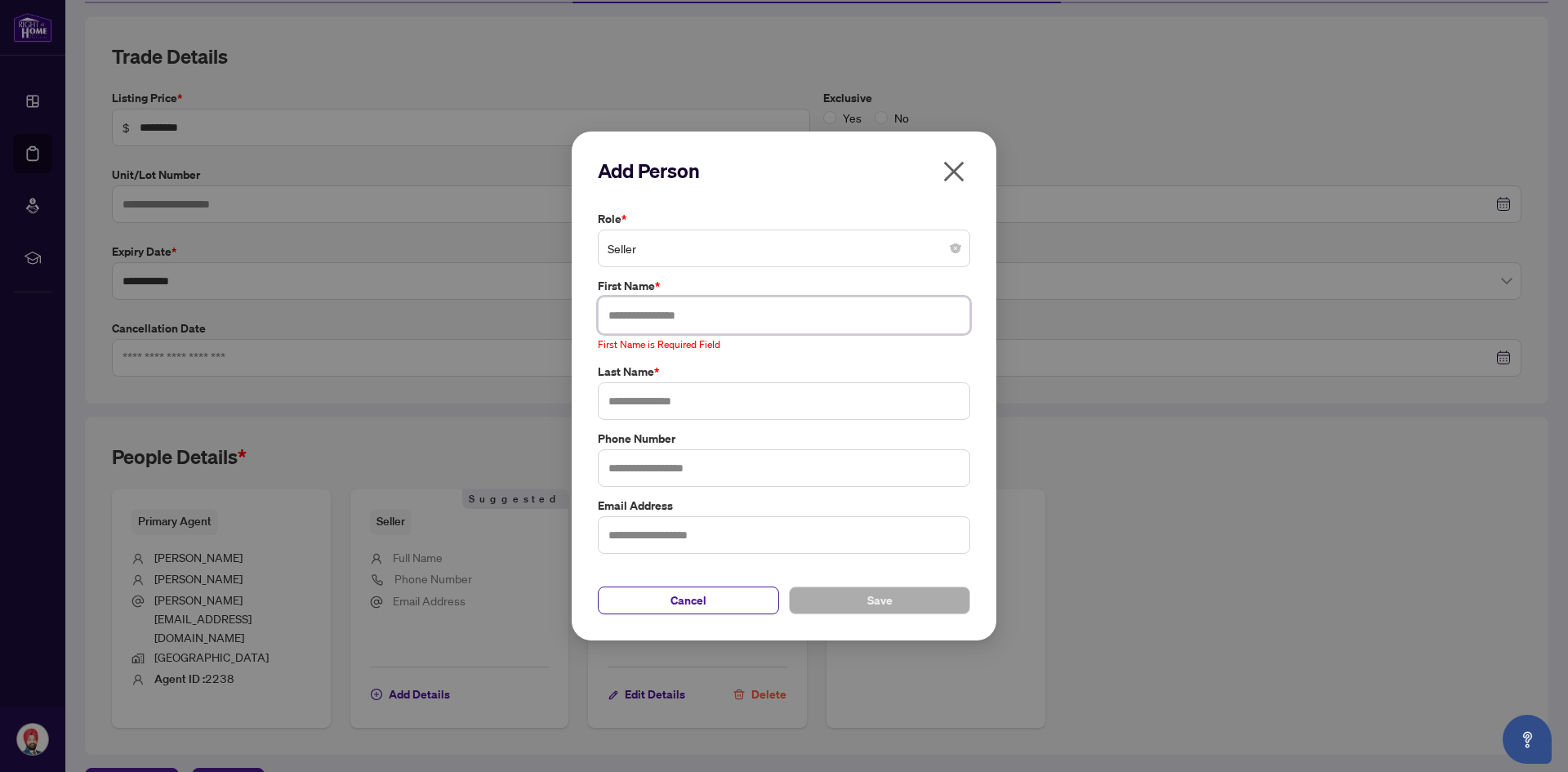
click at [671, 318] on input "text" at bounding box center [784, 315] width 372 height 37
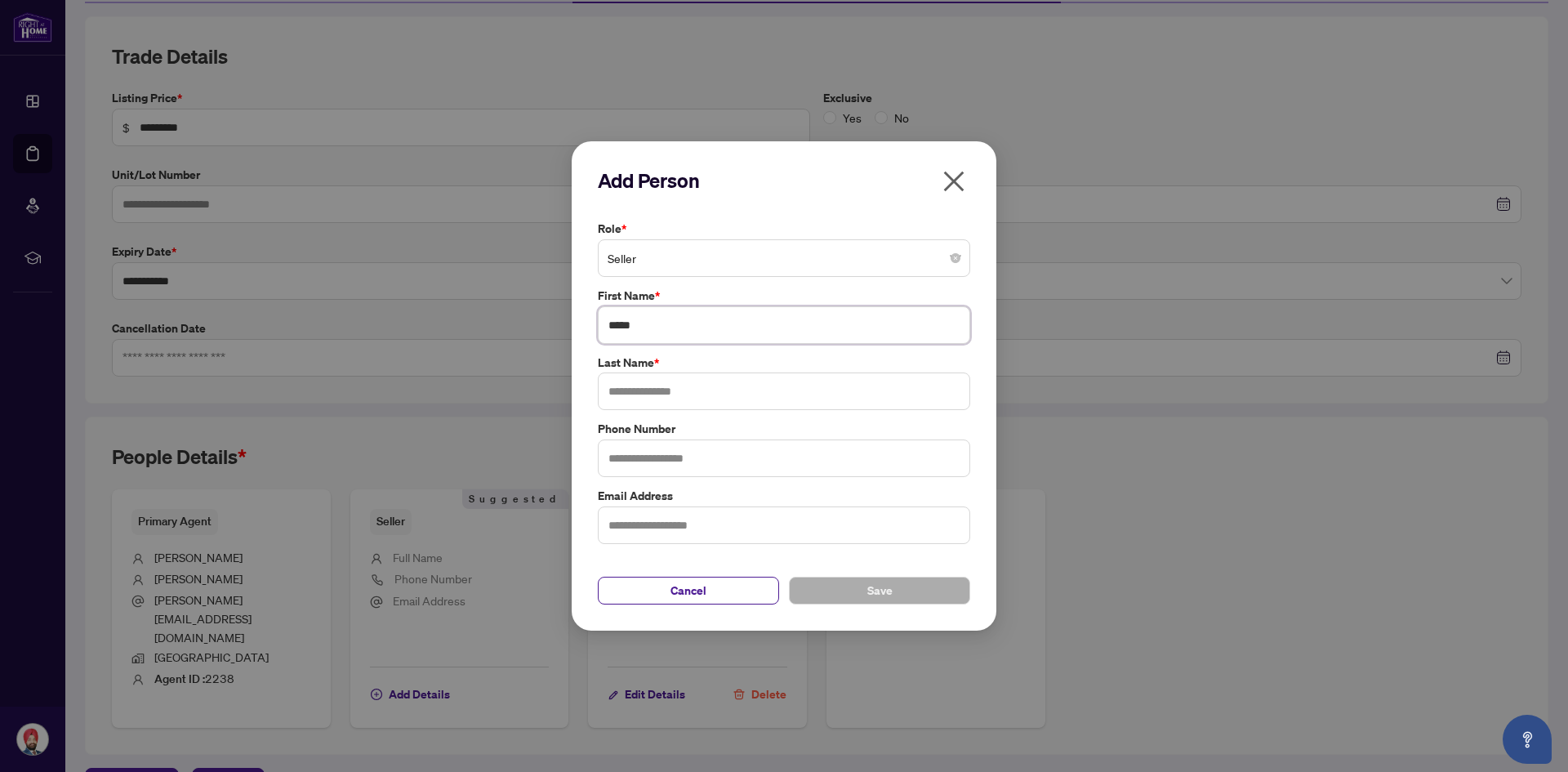
type input "*****"
type input "**********"
click at [892, 594] on span "Save" at bounding box center [880, 591] width 25 height 26
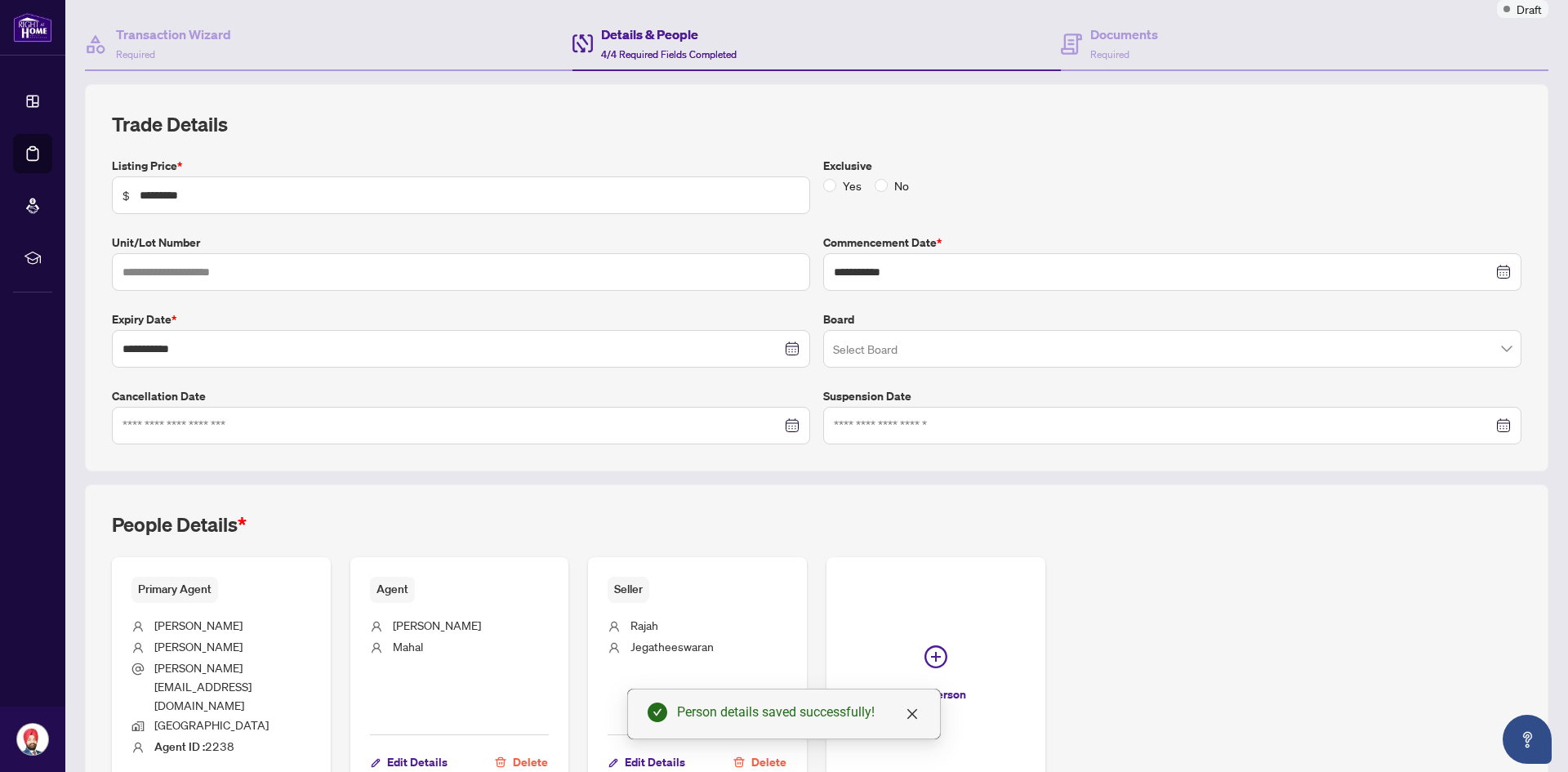
scroll to position [0, 0]
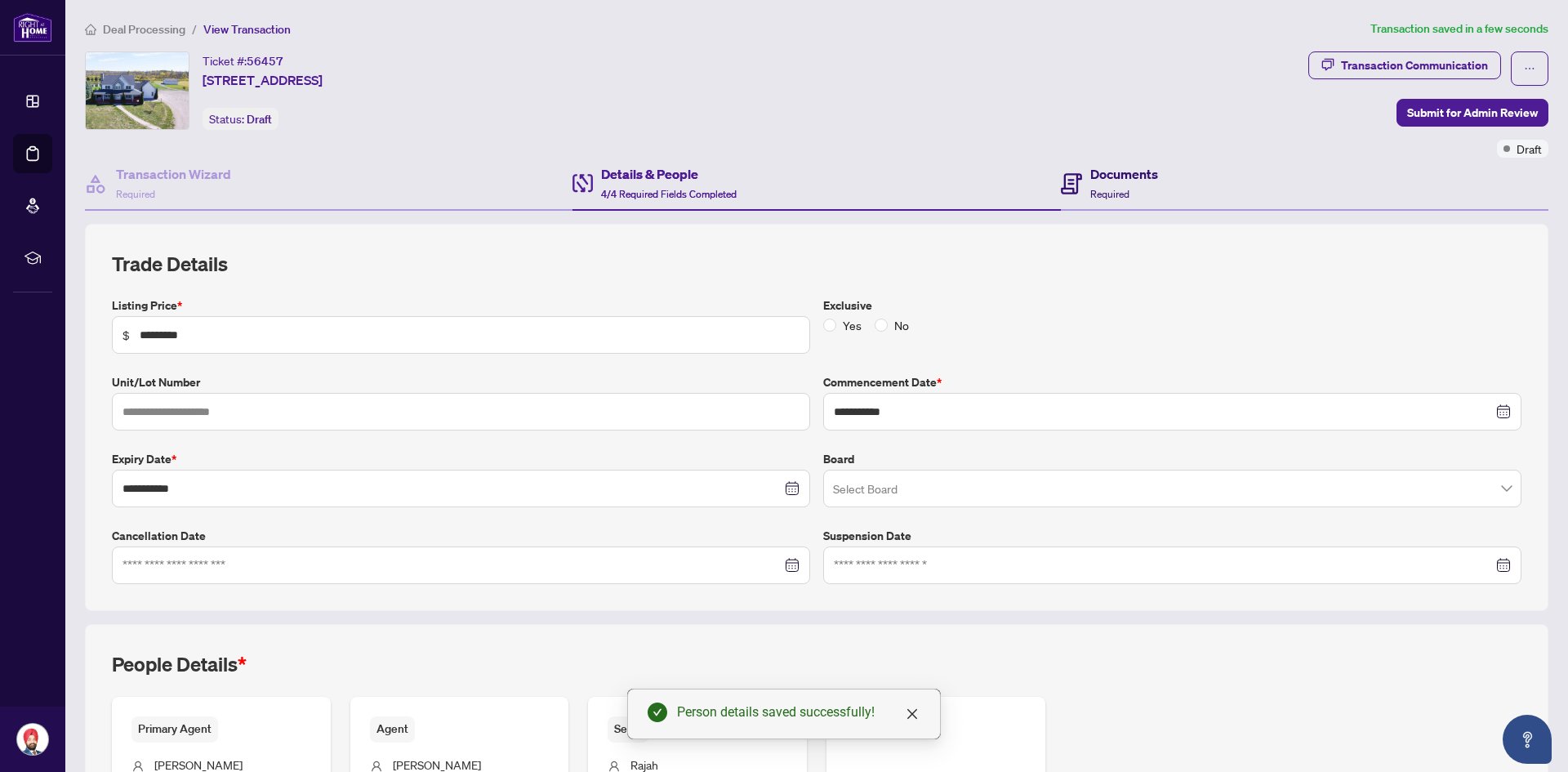
click at [1137, 164] on h4 "Documents" at bounding box center [1124, 174] width 67 height 20
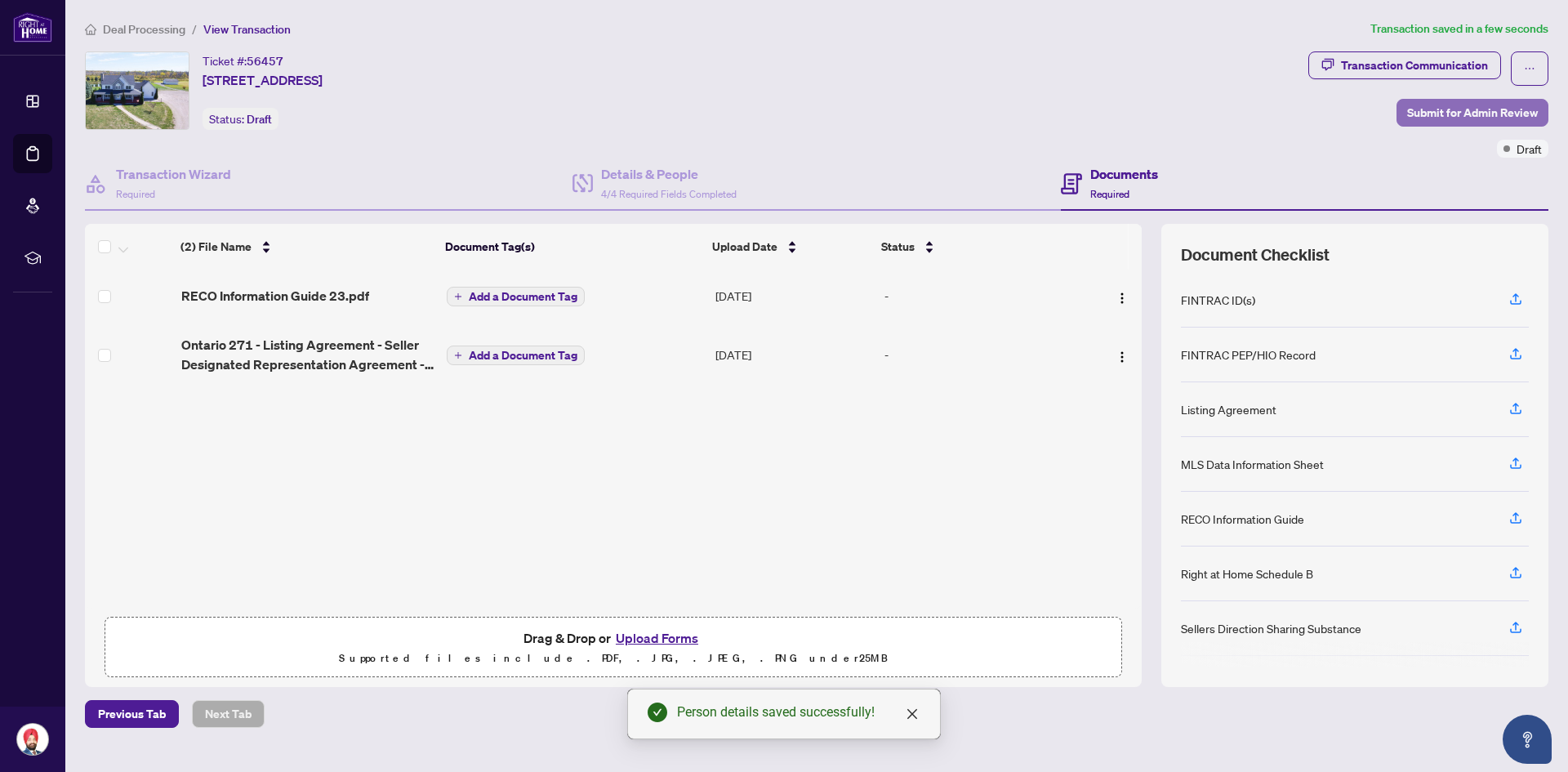
click at [1472, 107] on span "Submit for Admin Review" at bounding box center [1472, 112] width 131 height 26
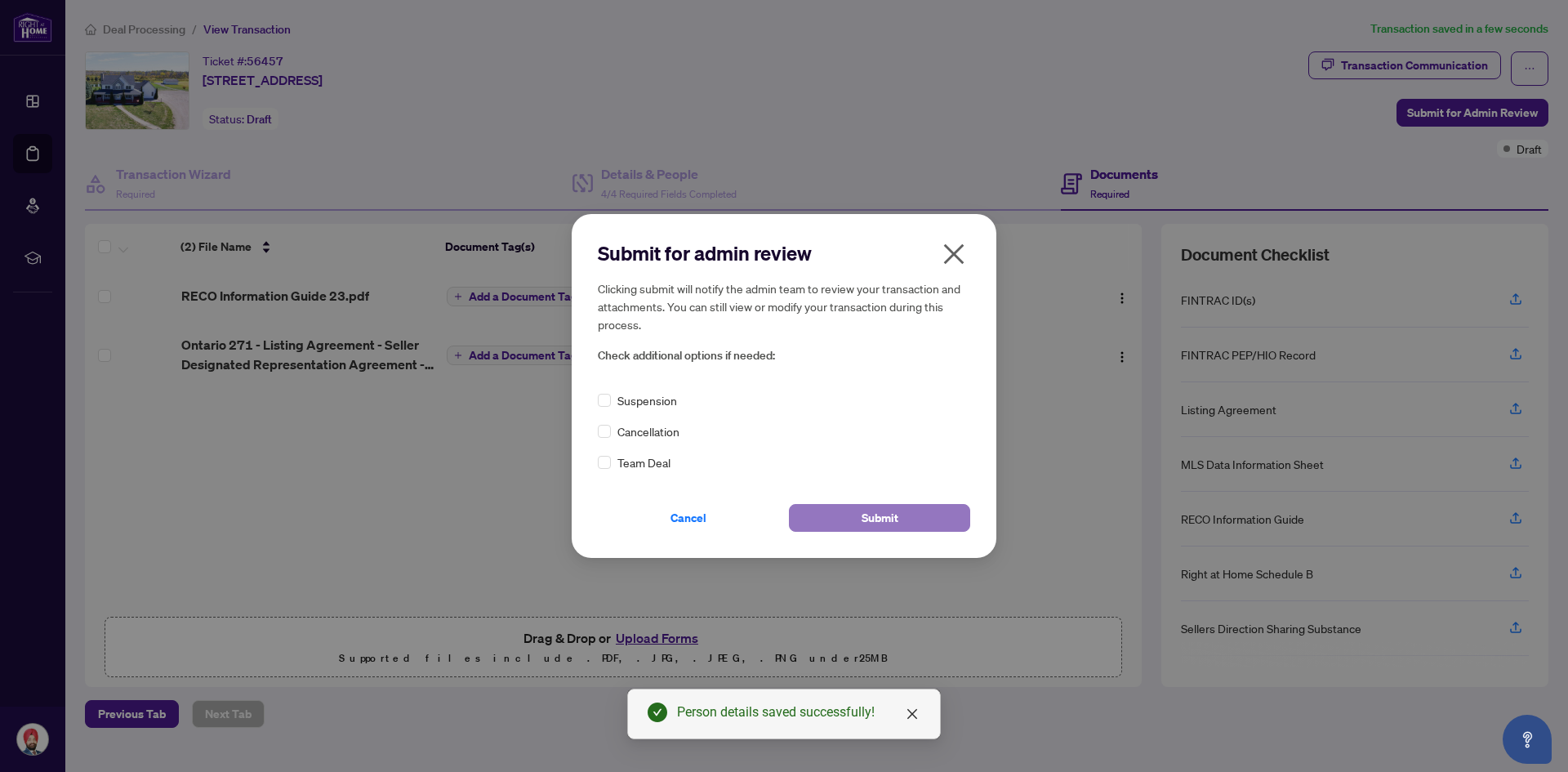
click at [867, 518] on span "Submit" at bounding box center [880, 518] width 36 height 26
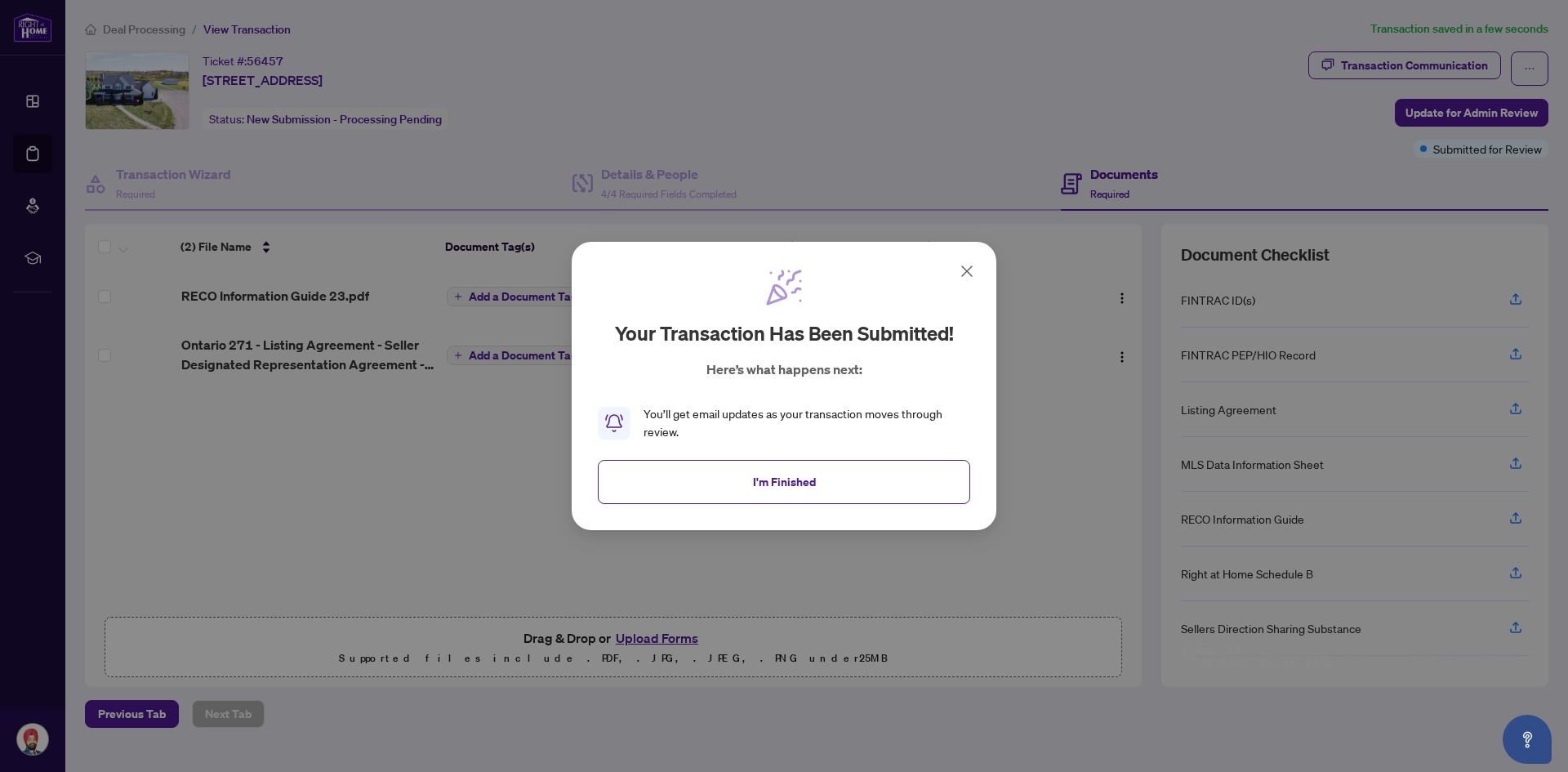
click at [973, 272] on icon at bounding box center [967, 271] width 20 height 20
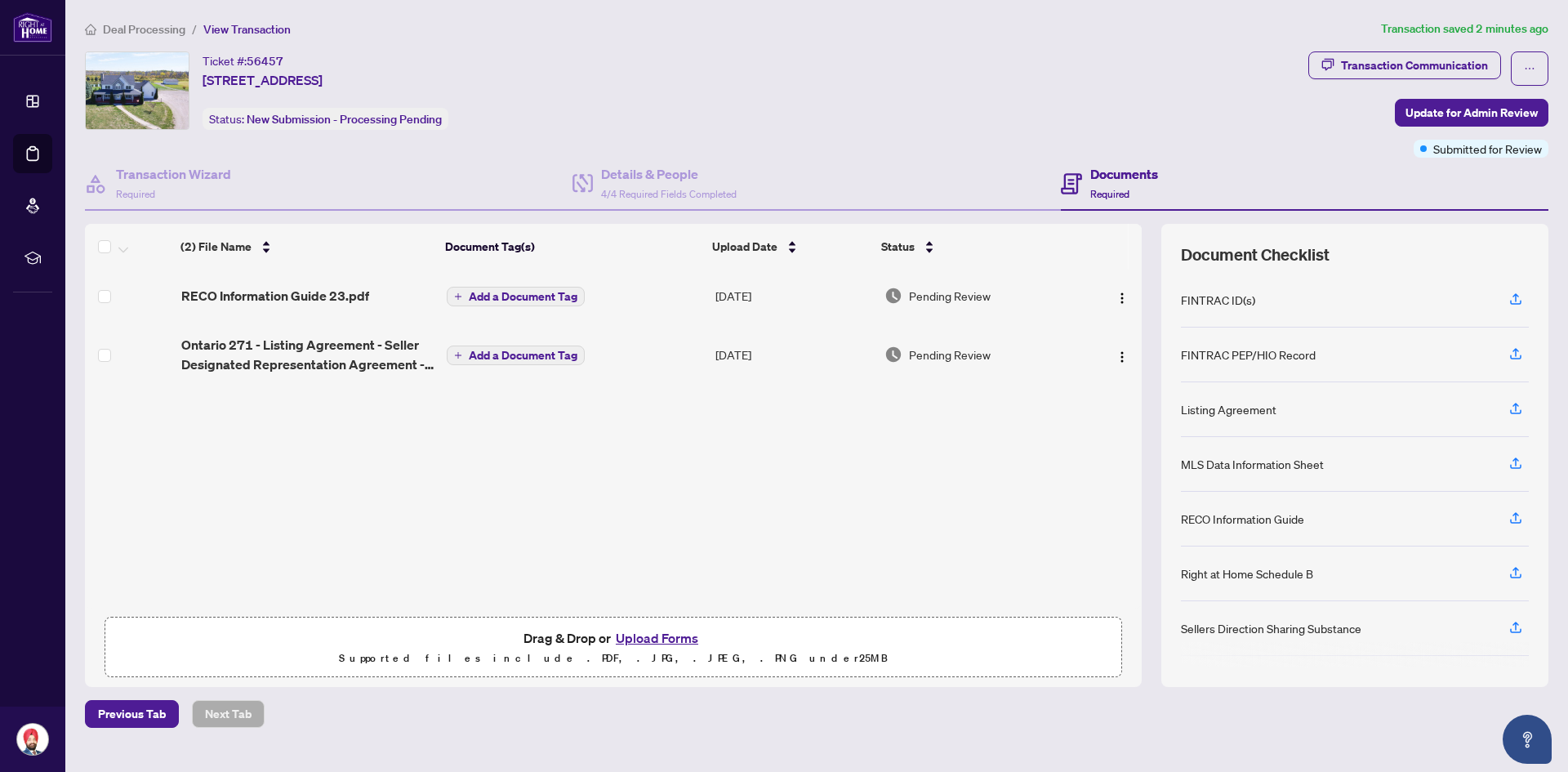
click at [156, 27] on span "Deal Processing" at bounding box center [144, 29] width 83 height 15
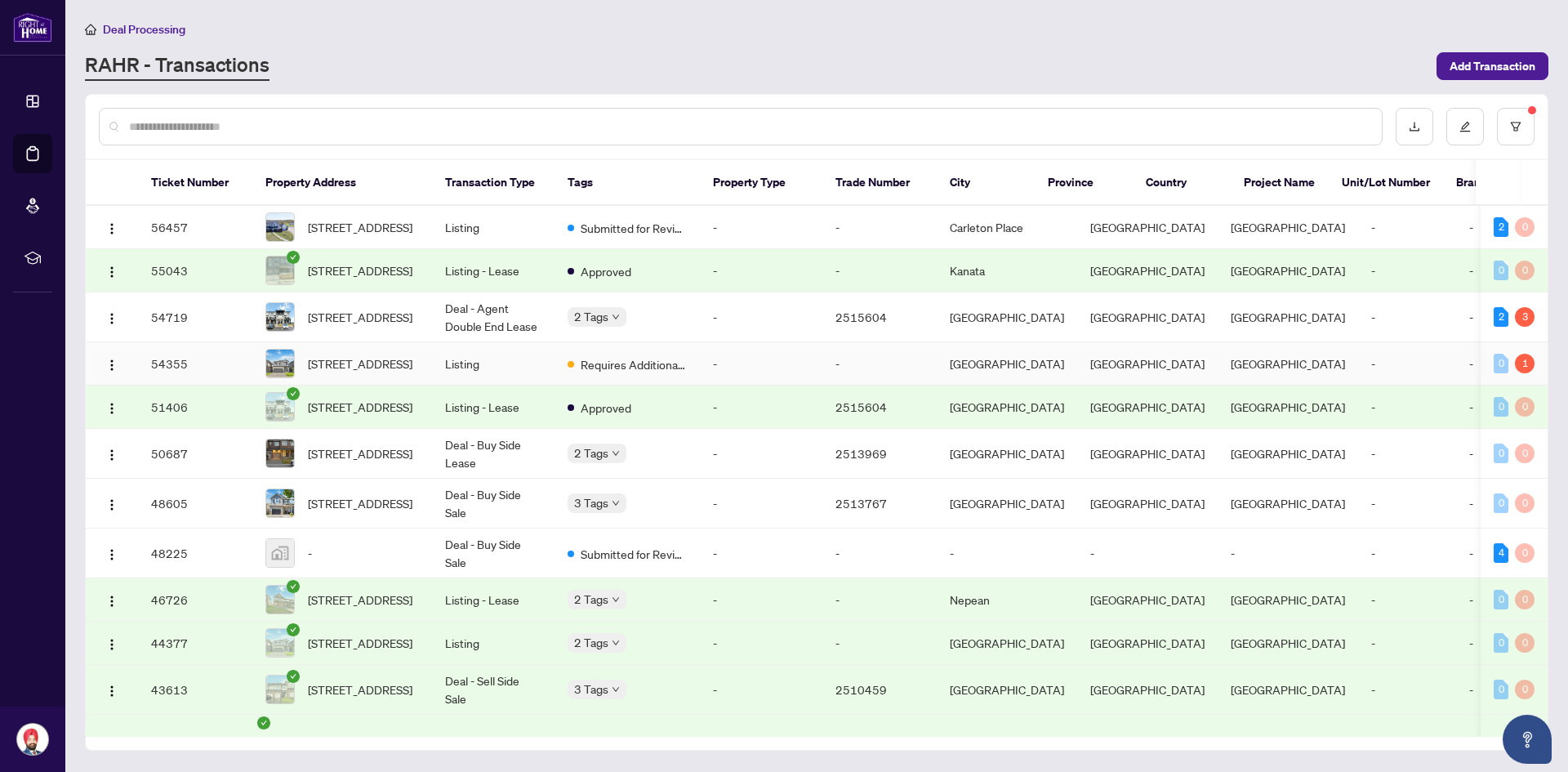
click at [501, 363] on td "Listing" at bounding box center [493, 364] width 123 height 44
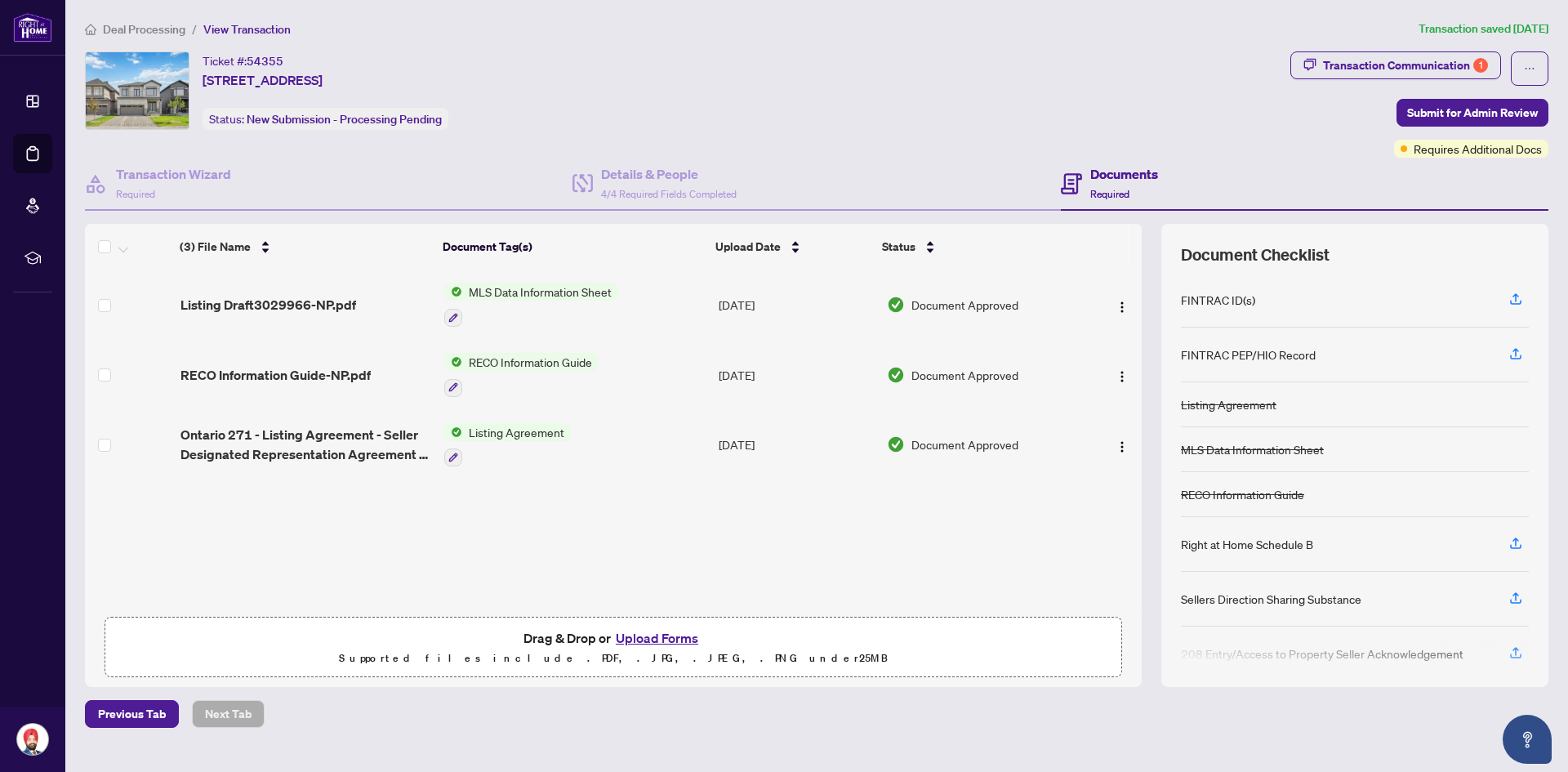
click at [666, 633] on button "Upload Forms" at bounding box center [656, 637] width 92 height 21
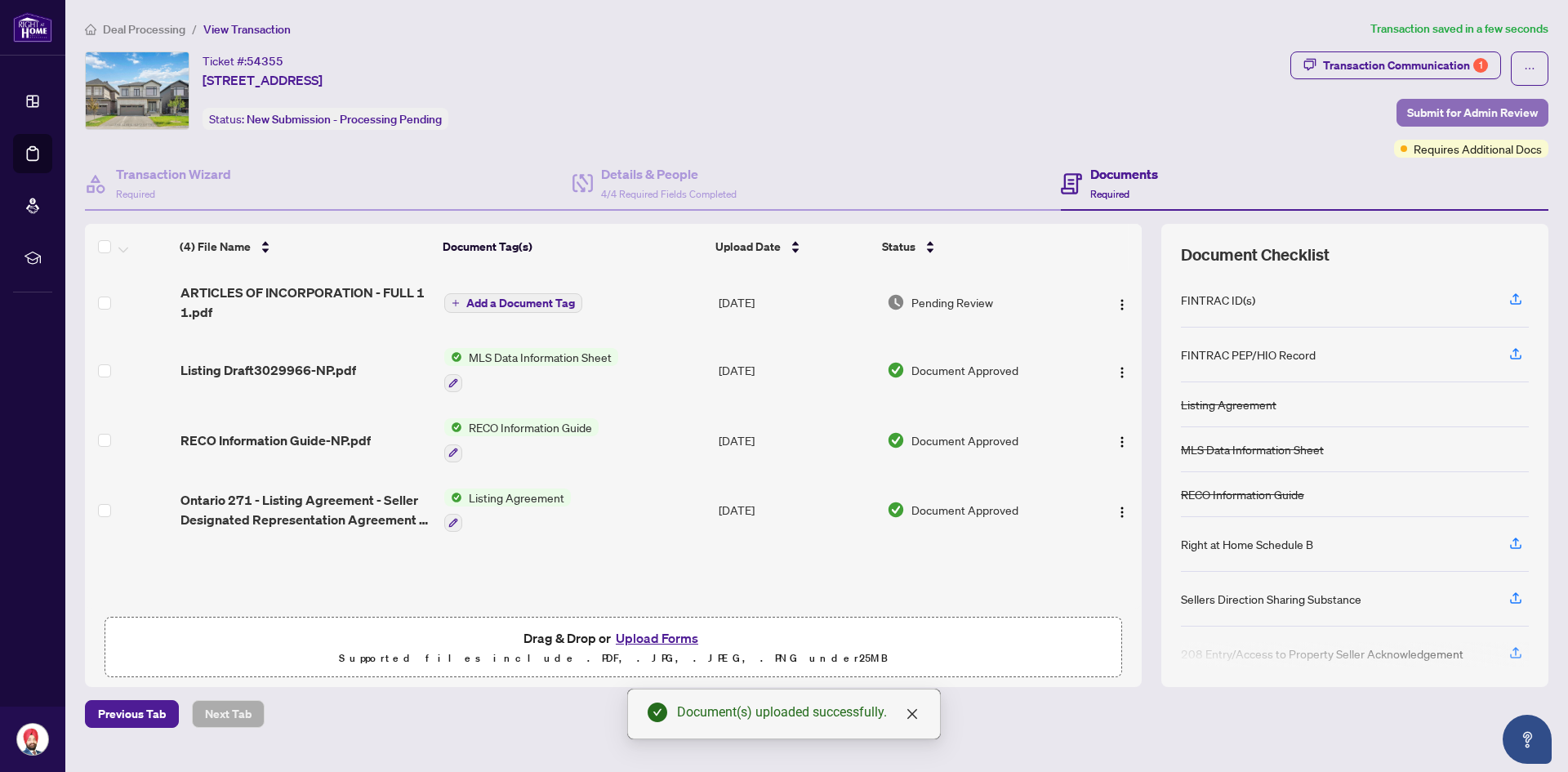
click at [1467, 112] on span "Submit for Admin Review" at bounding box center [1472, 112] width 131 height 26
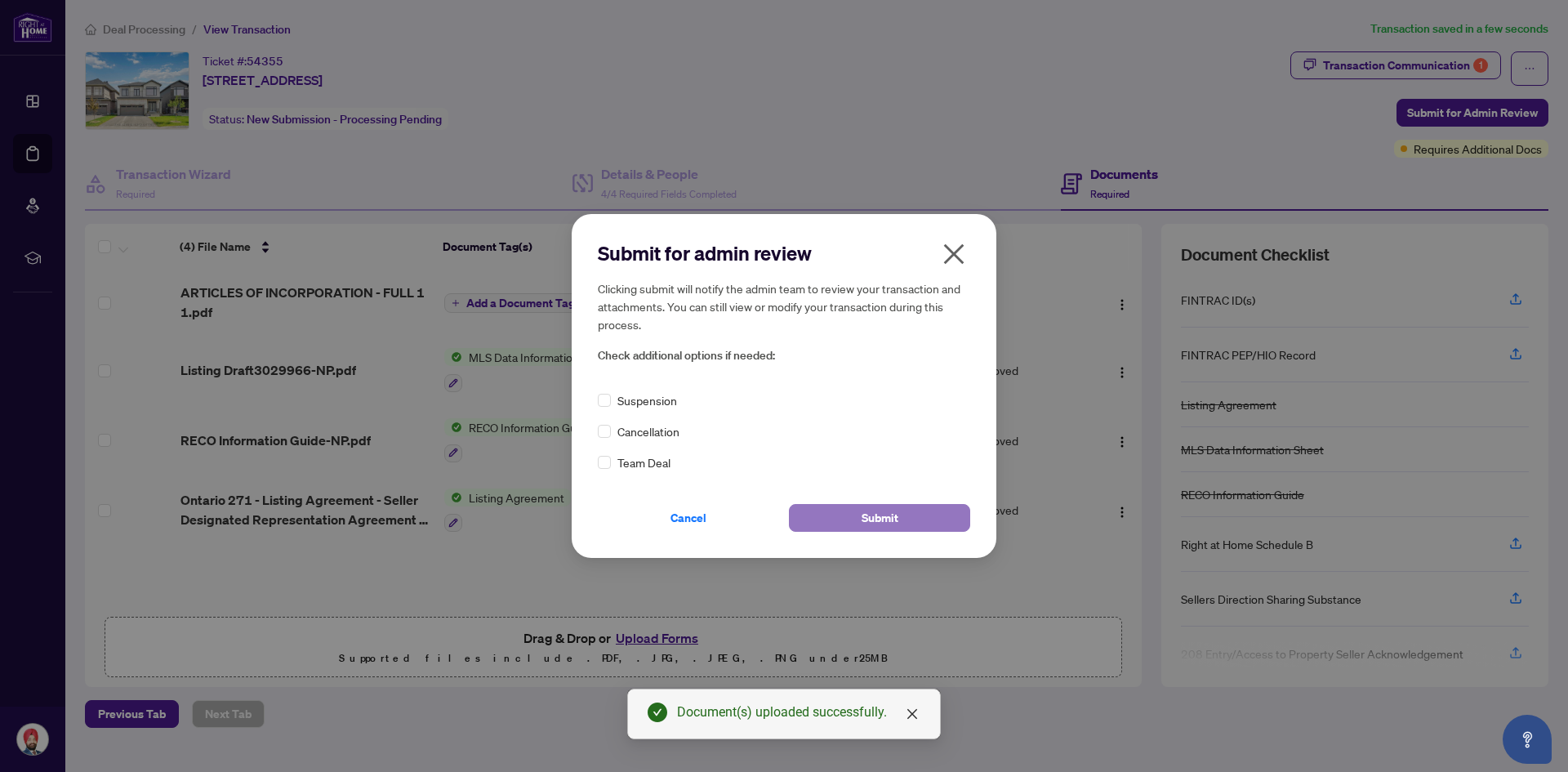
click at [879, 518] on span "Submit" at bounding box center [880, 518] width 36 height 26
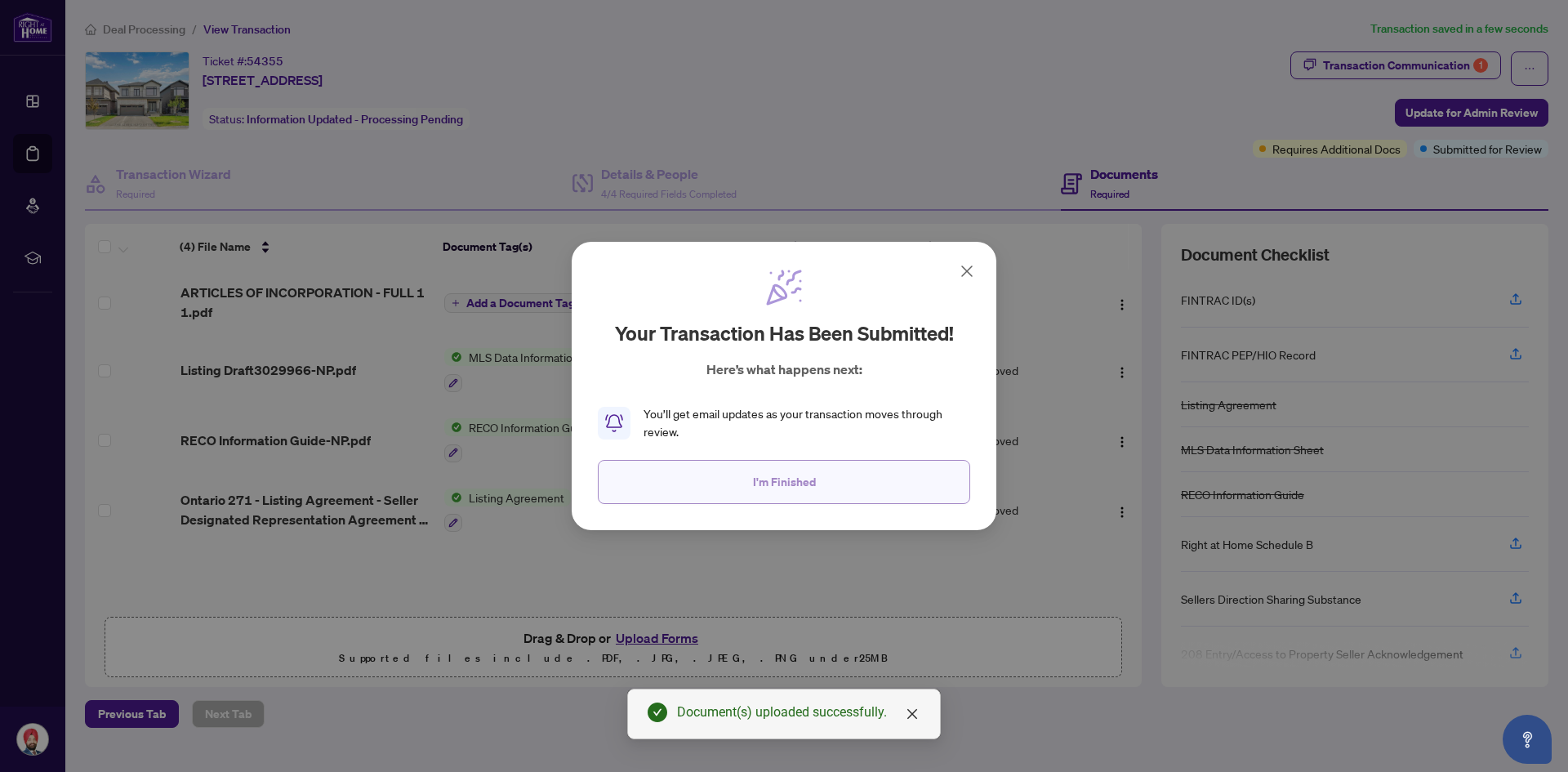
click at [836, 497] on button "I'm Finished" at bounding box center [784, 482] width 372 height 44
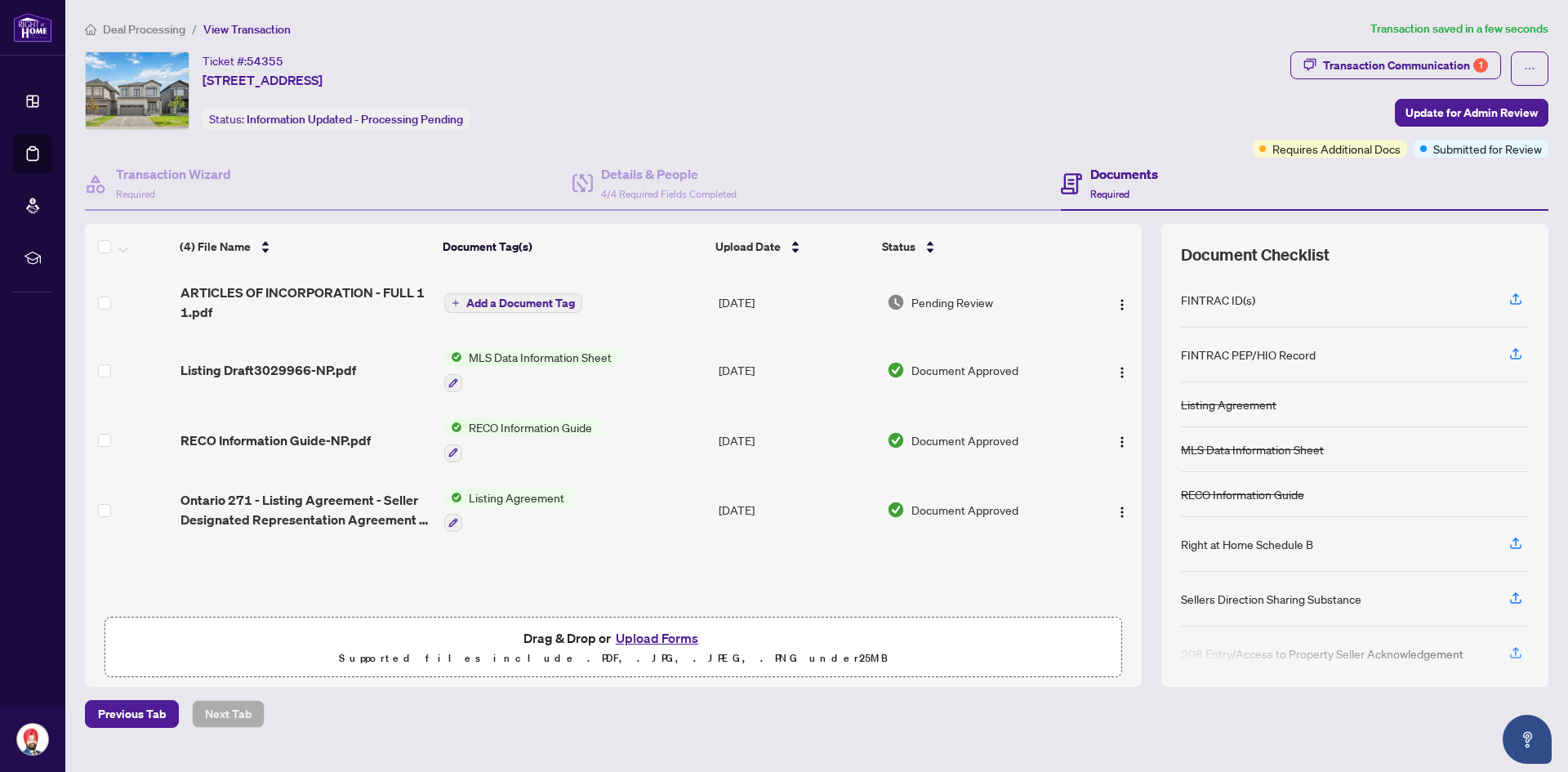
click at [140, 31] on span "Deal Processing" at bounding box center [144, 29] width 83 height 15
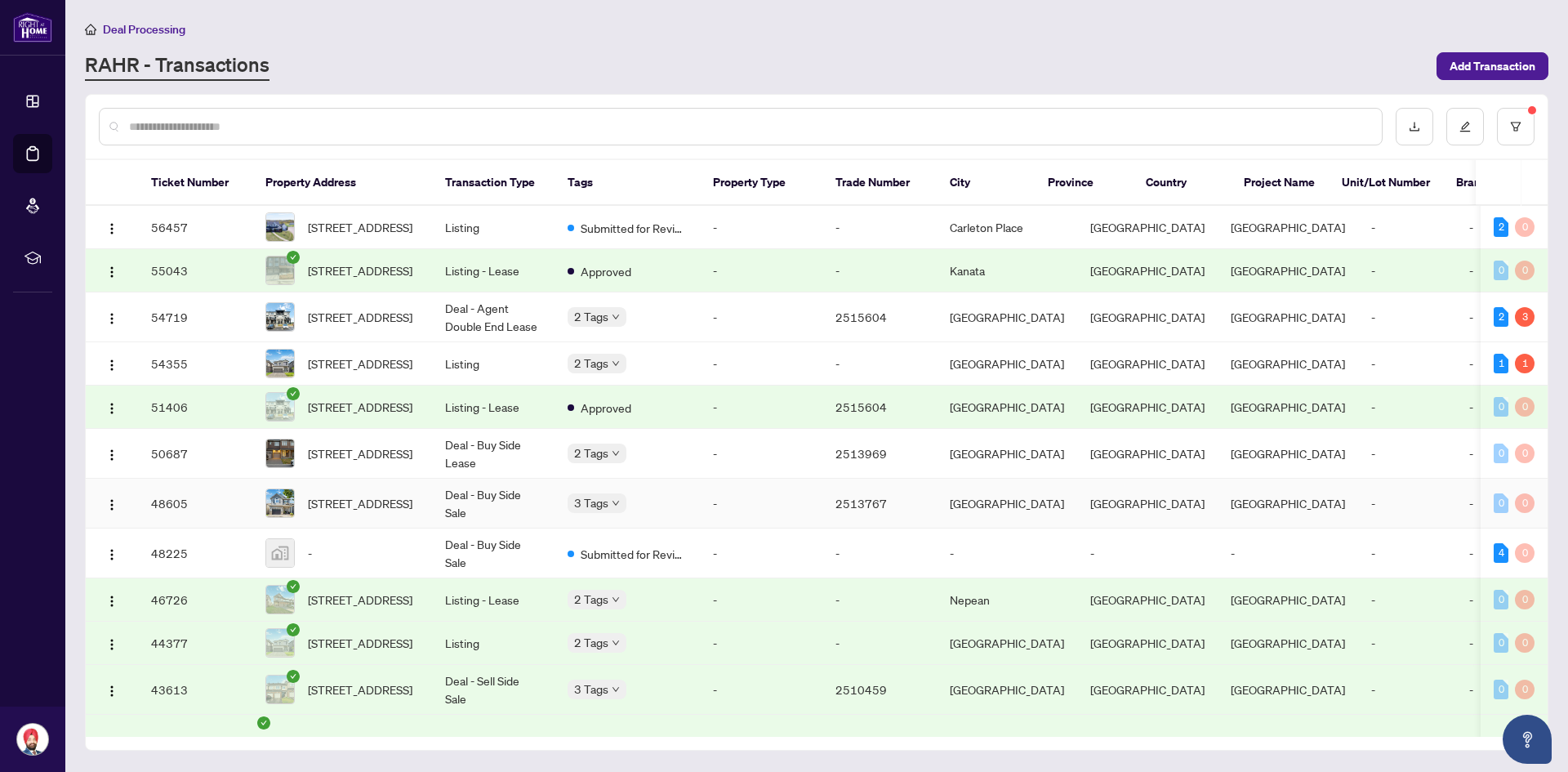
click at [1456, 525] on td "-" at bounding box center [1513, 503] width 115 height 50
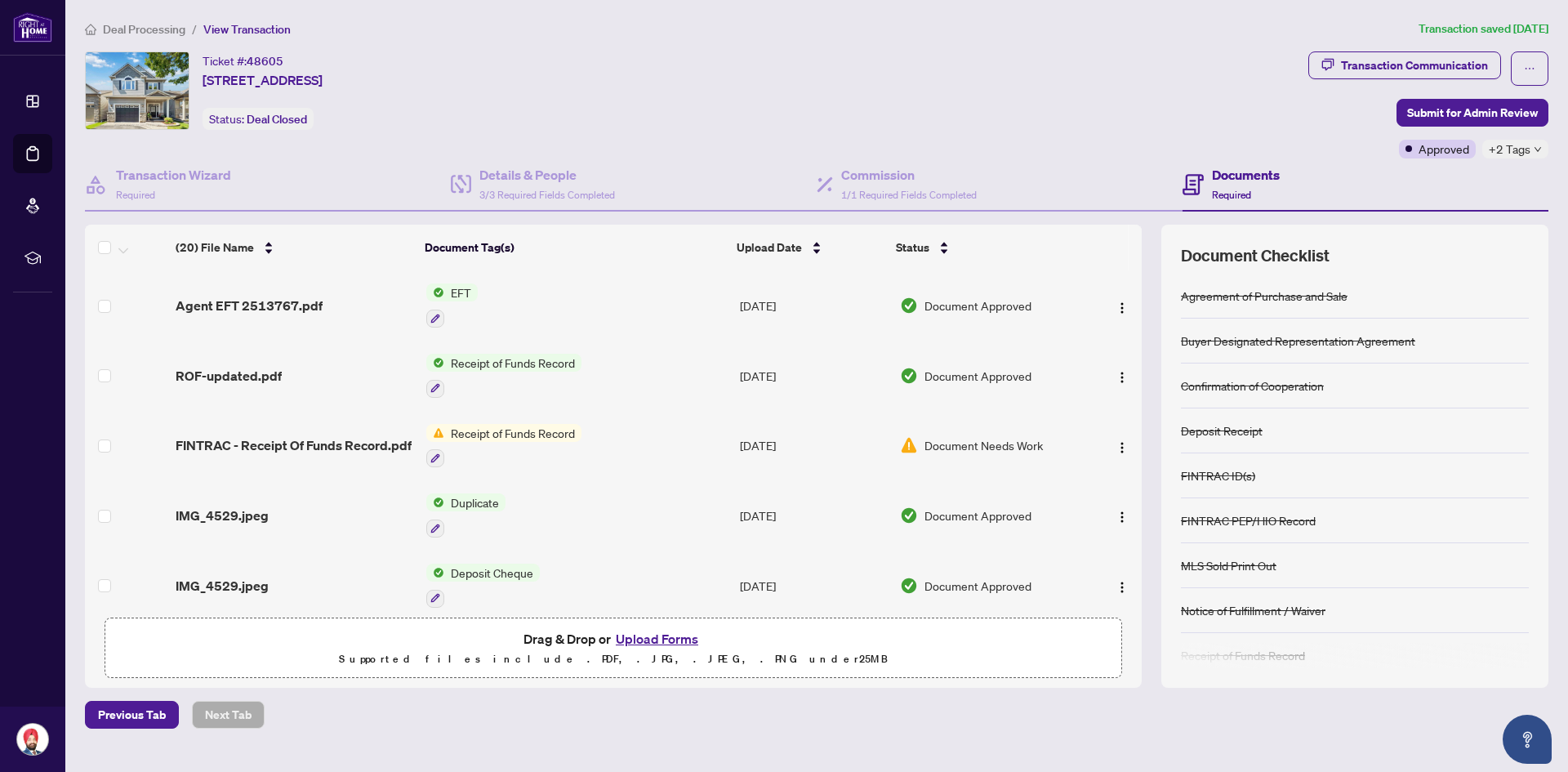
click at [1541, 156] on div "+2 Tags" at bounding box center [1515, 148] width 66 height 19
click at [1541, 145] on div "Closed Final Trade" at bounding box center [1467, 169] width 164 height 66
click at [1434, 157] on span "Closed" at bounding box center [1432, 157] width 35 height 18
click at [1533, 72] on icon "ellipsis" at bounding box center [1530, 68] width 12 height 12
click at [1074, 121] on div "Ticket #: 48605 [STREET_ADDRESS] Status: Deal Closed" at bounding box center [693, 91] width 1217 height 78
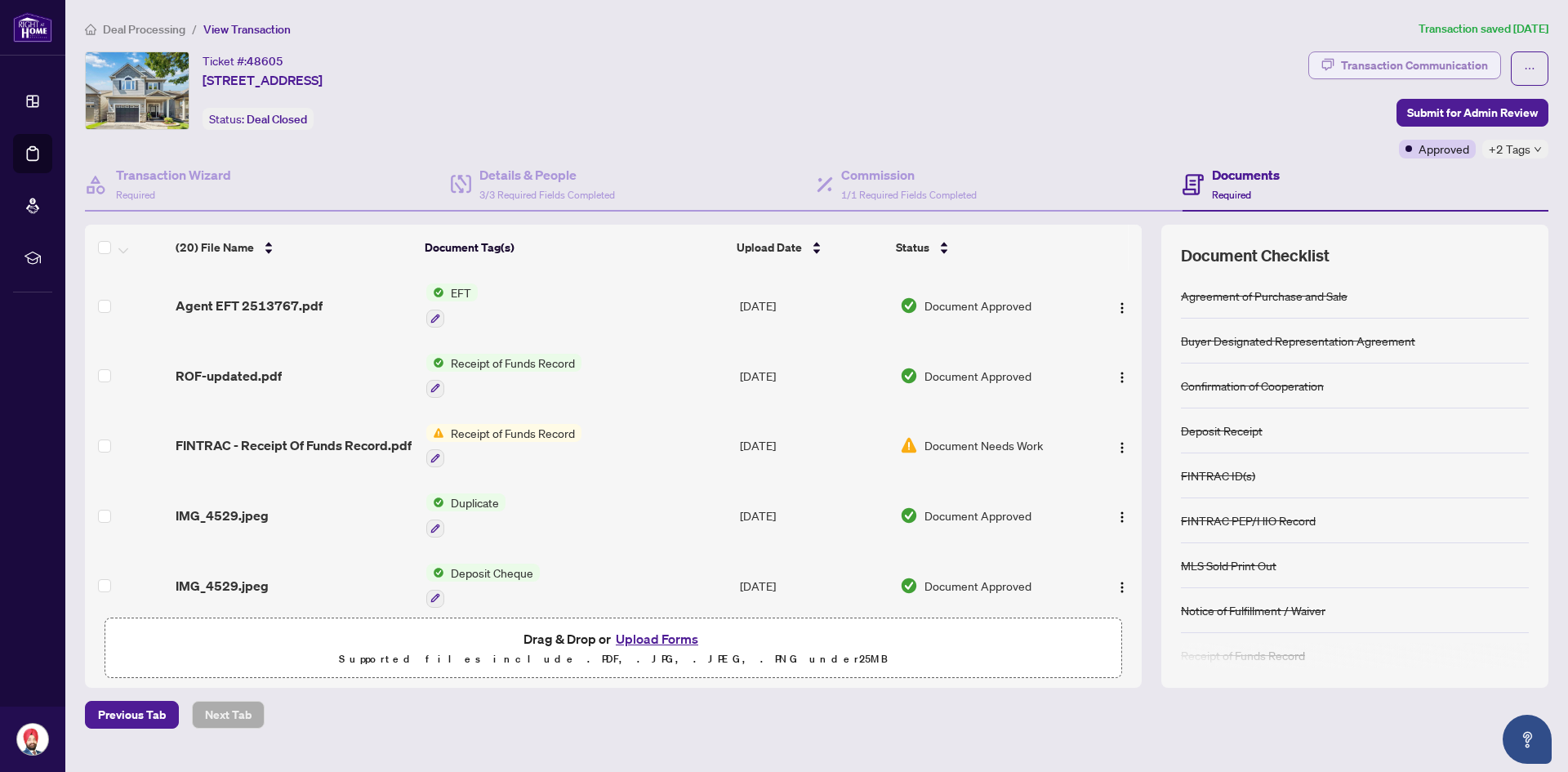
click at [1452, 60] on div "Transaction Communication" at bounding box center [1415, 65] width 147 height 26
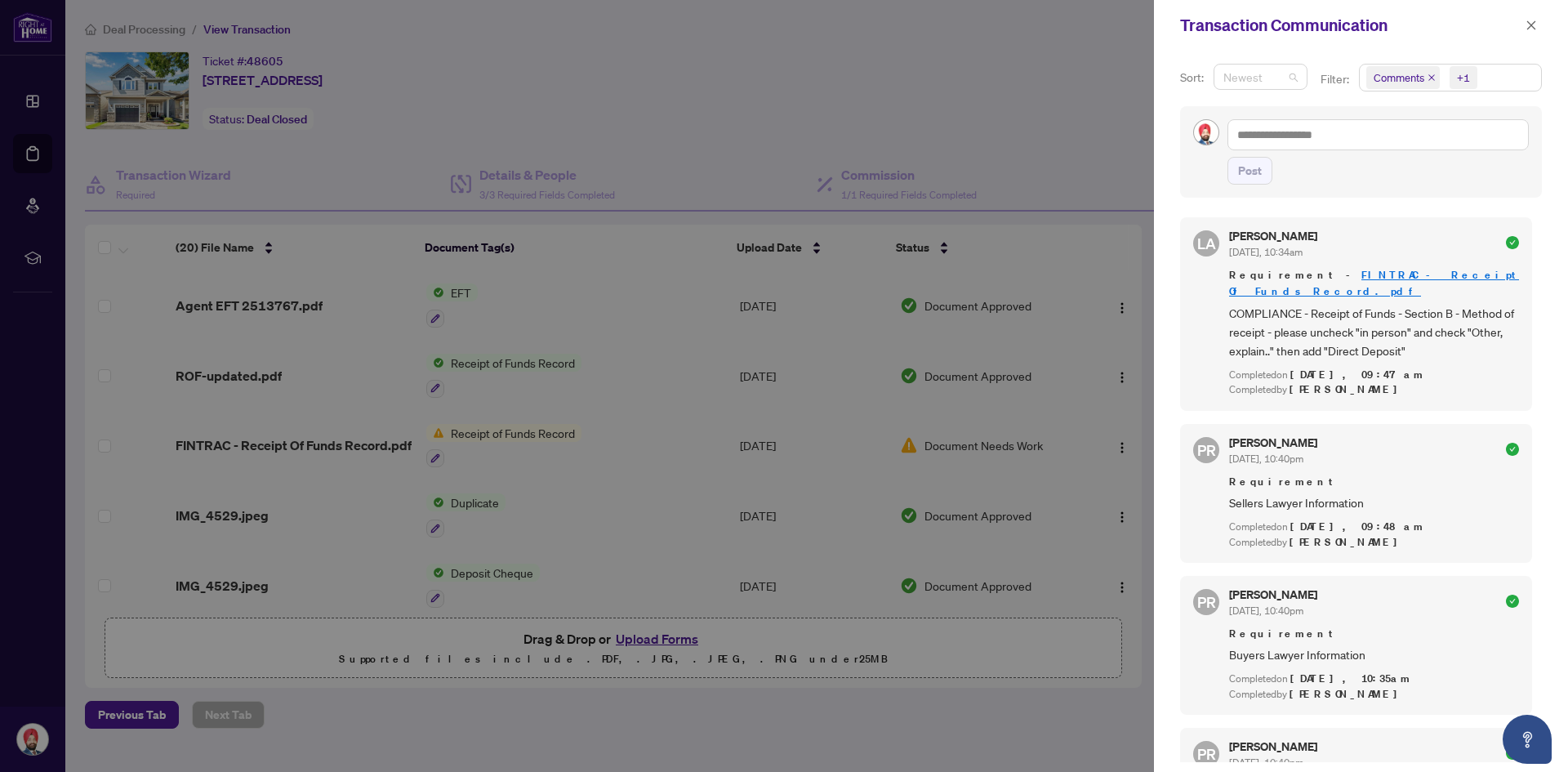
click at [1286, 76] on span "Newest" at bounding box center [1261, 76] width 75 height 25
click at [1391, 124] on textarea at bounding box center [1378, 135] width 301 height 31
click at [1431, 78] on icon "close" at bounding box center [1431, 77] width 8 height 8
click at [1443, 77] on icon "close" at bounding box center [1446, 77] width 8 height 8
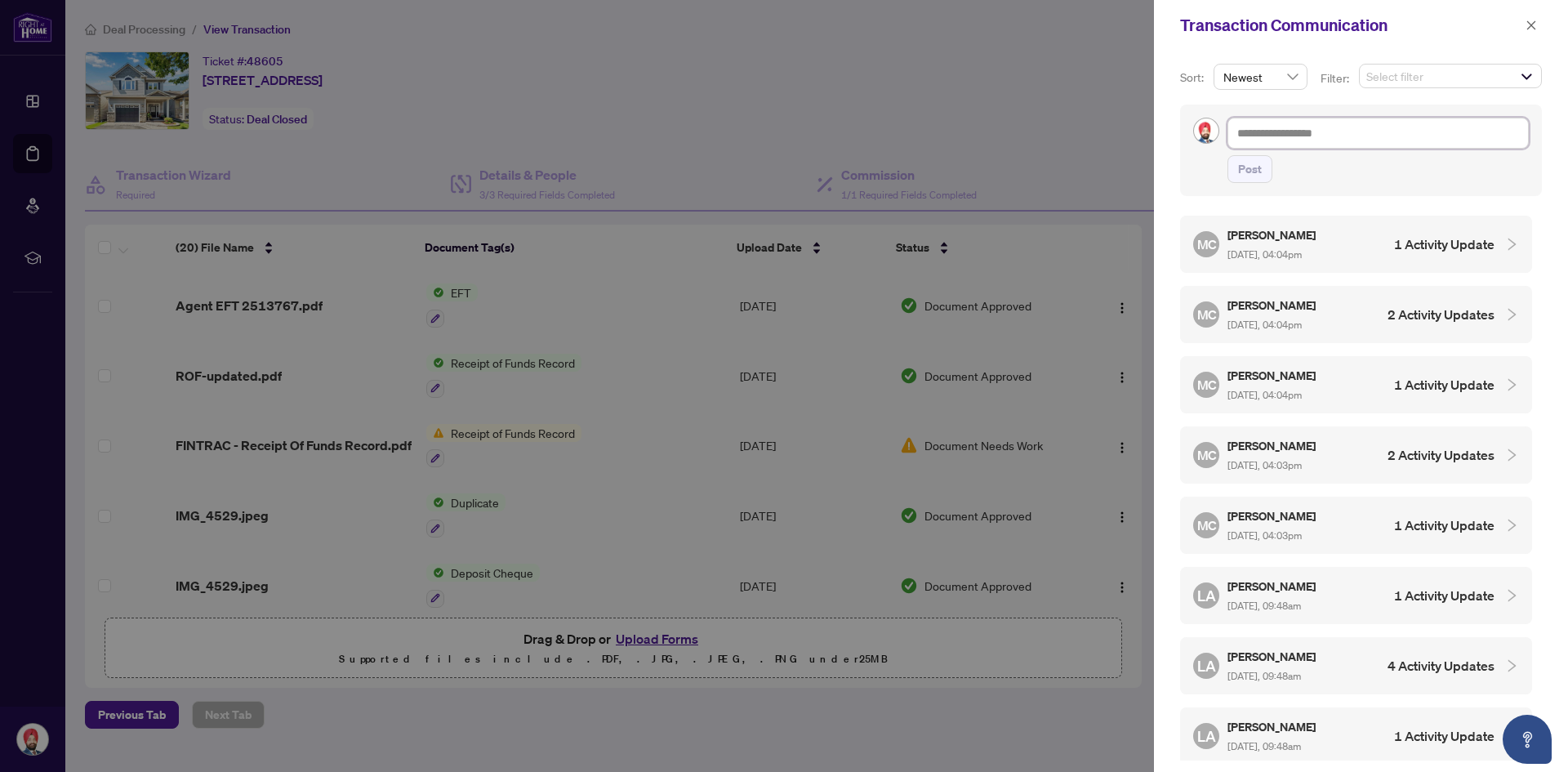
click at [1442, 77] on span "Select filter" at bounding box center [1450, 76] width 181 height 23
click at [1095, 44] on div at bounding box center [784, 386] width 1568 height 772
click at [1536, 25] on icon "close" at bounding box center [1532, 25] width 12 height 12
